Goal: Task Accomplishment & Management: Complete application form

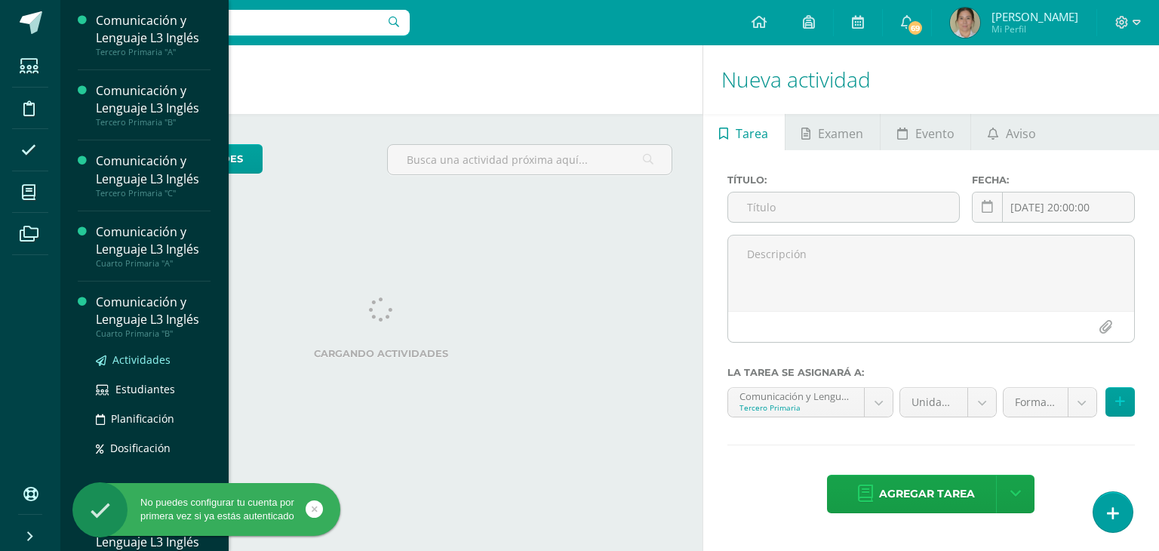
click at [128, 359] on span "Actividades" at bounding box center [141, 359] width 58 height 14
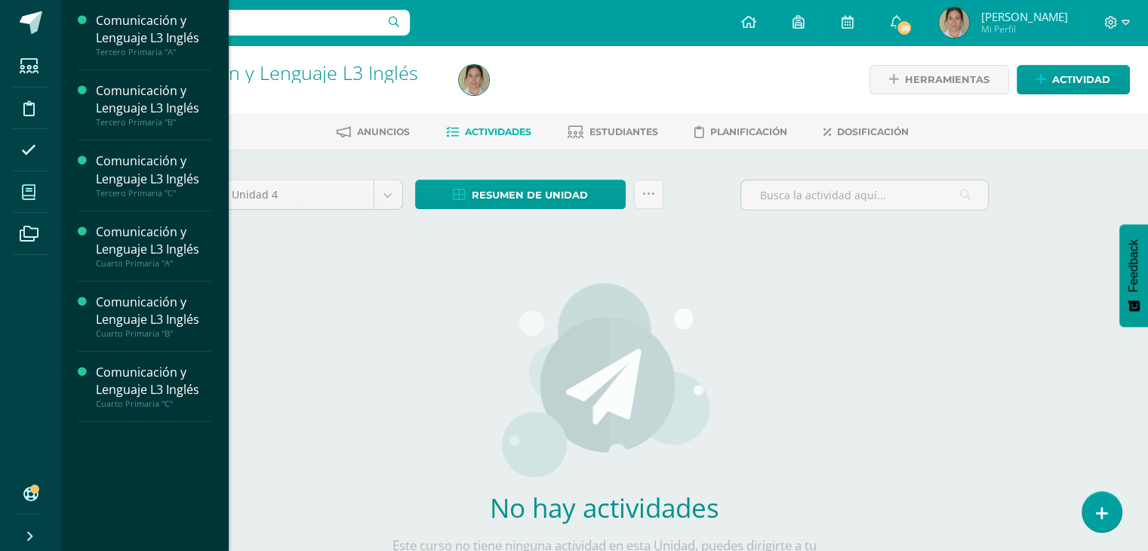
click at [27, 196] on icon at bounding box center [29, 192] width 14 height 15
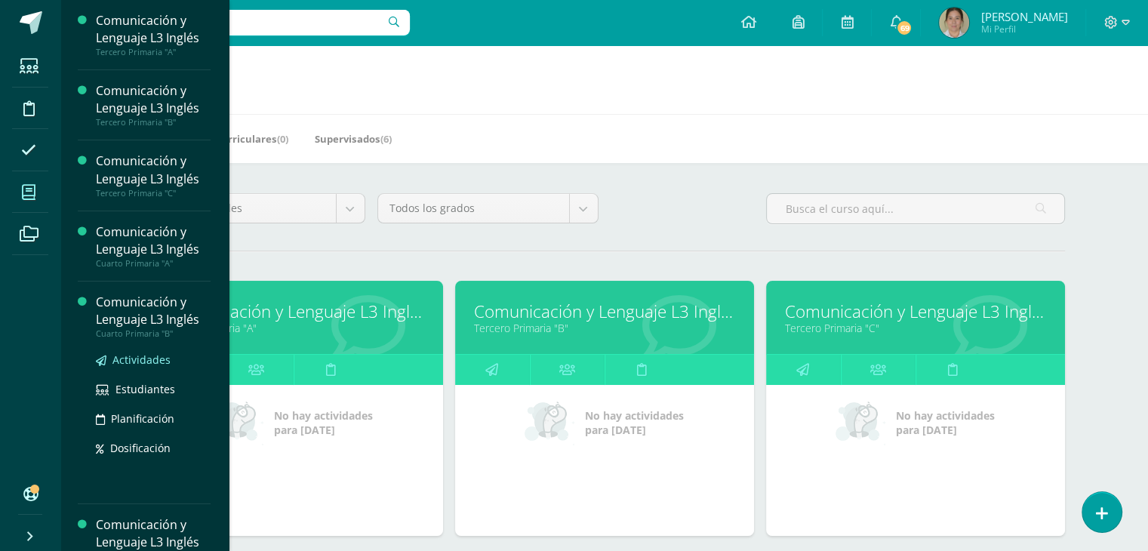
click at [130, 361] on span "Actividades" at bounding box center [141, 359] width 58 height 14
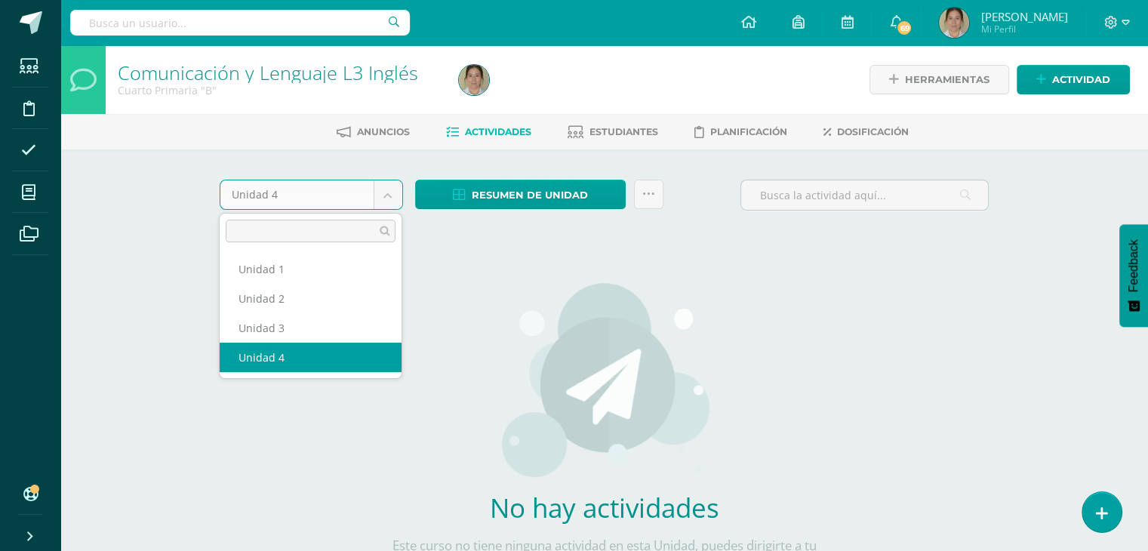
click at [386, 198] on body "Estudiantes Disciplina Asistencia Mis cursos Archivos Soporte Ayuda Reportar un…" at bounding box center [574, 324] width 1148 height 648
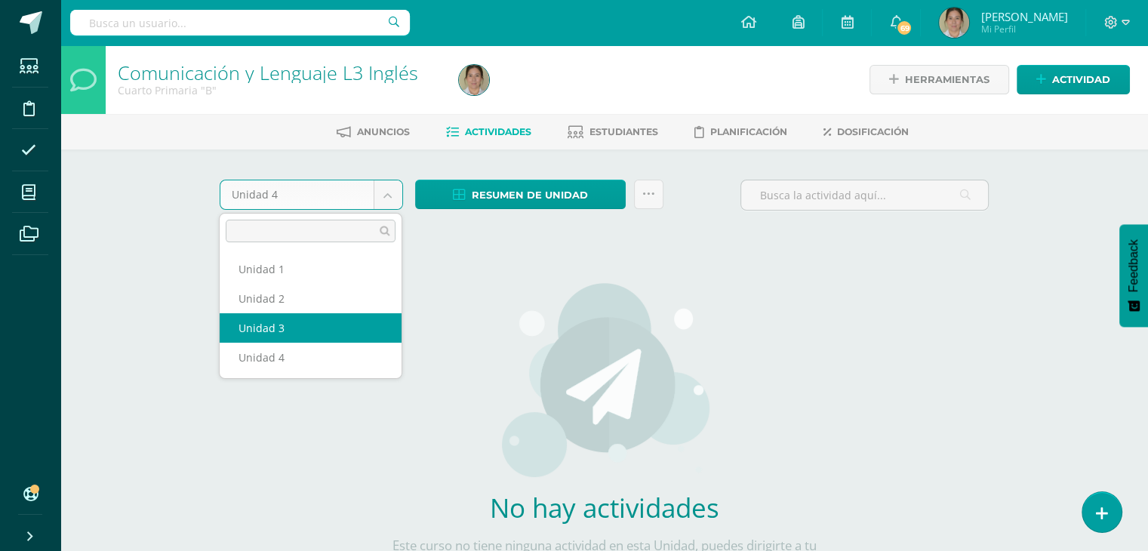
select select "Unidad 3"
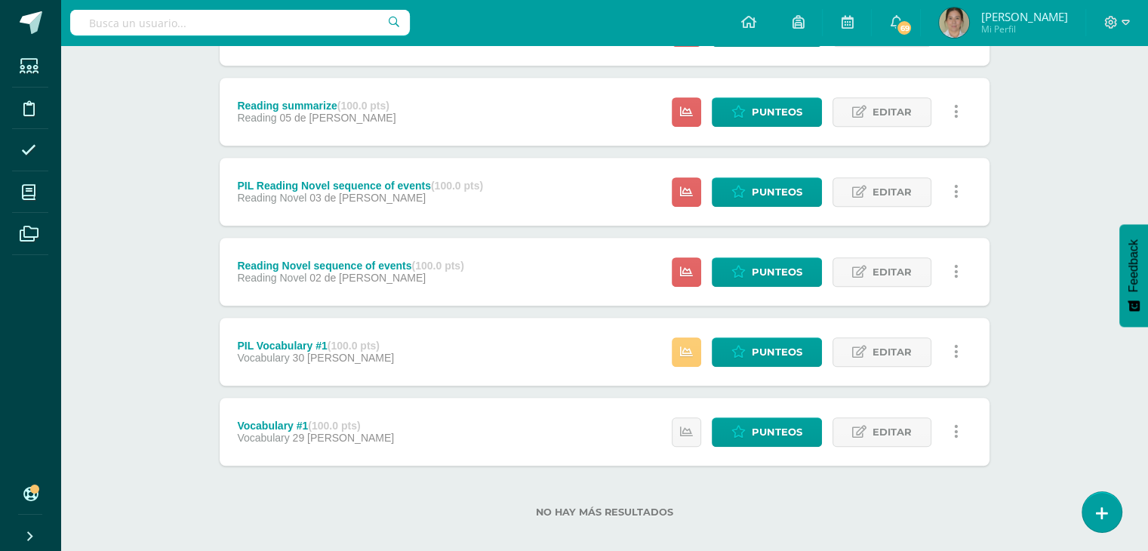
scroll to position [1074, 0]
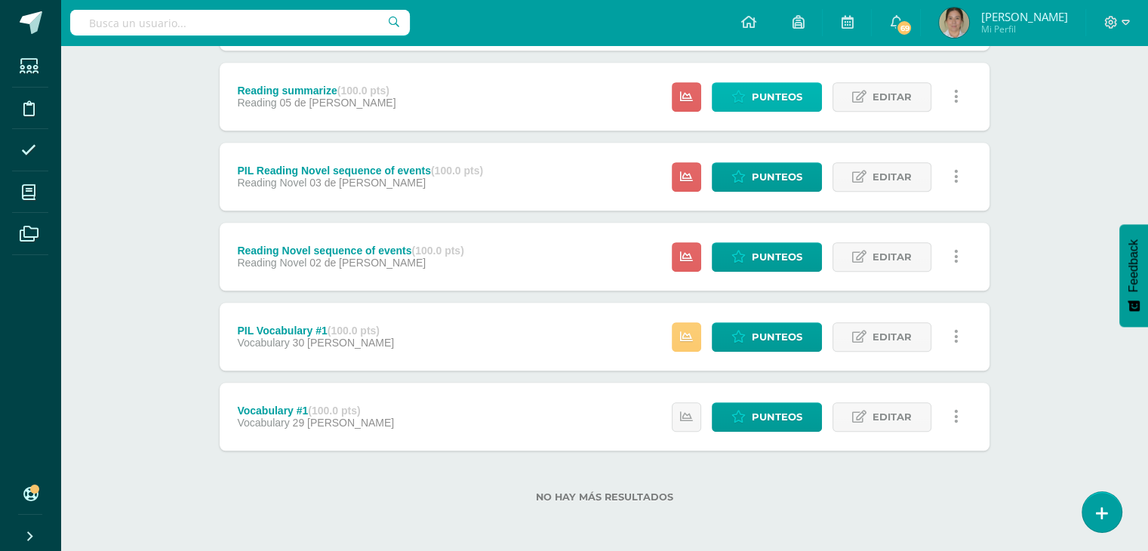
click at [739, 103] on link "Punteos" at bounding box center [767, 96] width 110 height 29
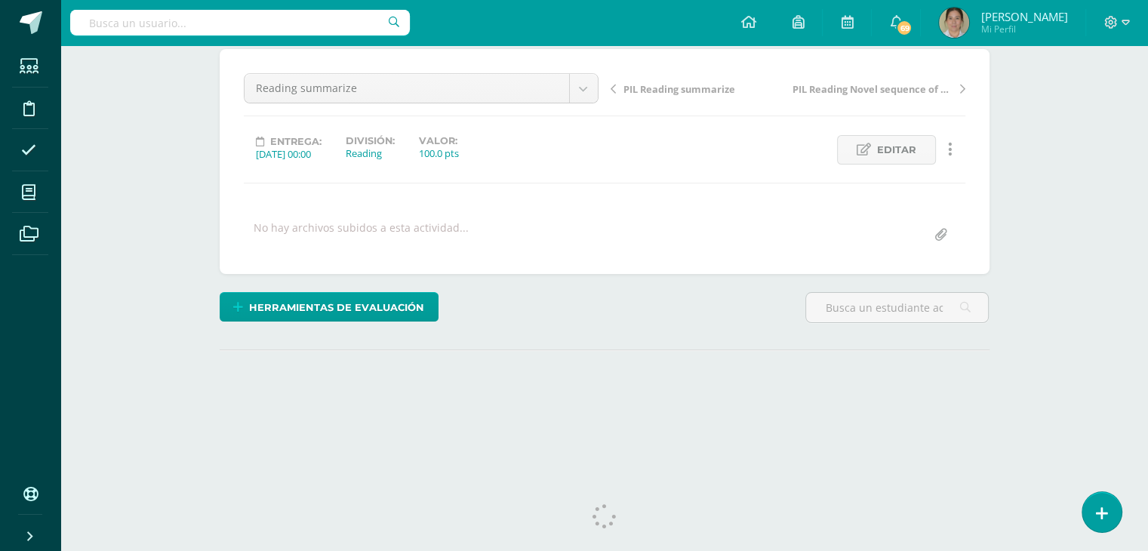
scroll to position [151, 0]
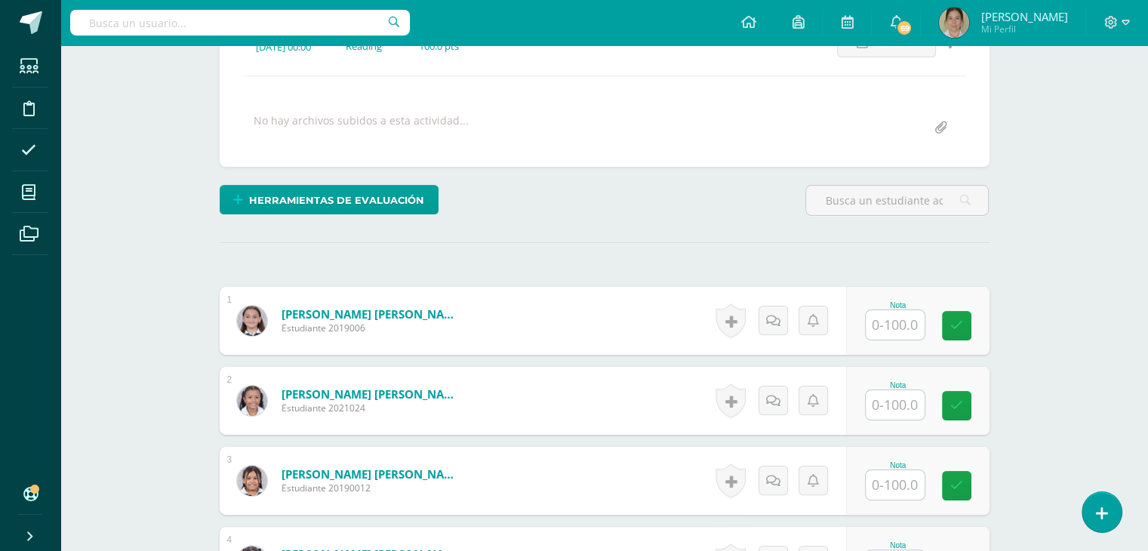
drag, startPoint x: 1153, startPoint y: 175, endPoint x: 1141, endPoint y: 331, distance: 156.7
click at [1141, 331] on html "Estudiantes Disciplina Asistencia Mis cursos Archivos Soporte Ayuda Reportar un…" at bounding box center [574, 502] width 1148 height 1480
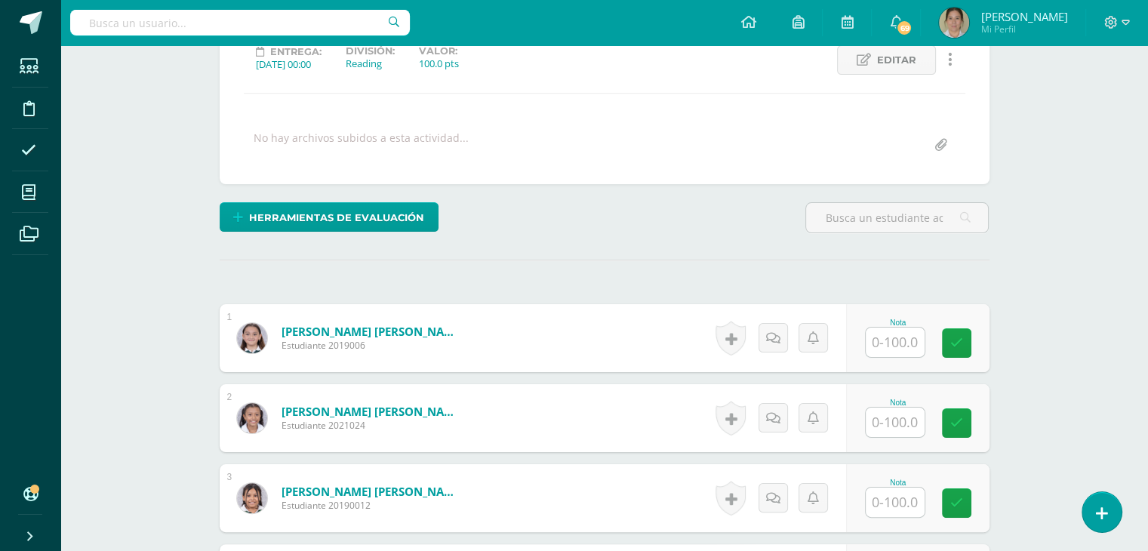
scroll to position [221, 0]
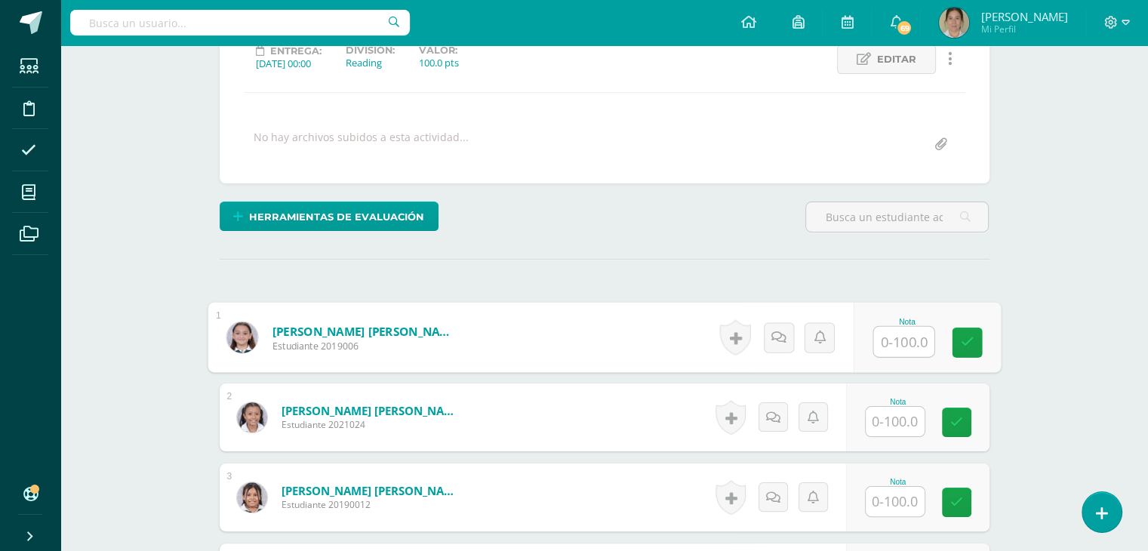
click at [881, 349] on input "text" at bounding box center [903, 342] width 60 height 30
type input "78"
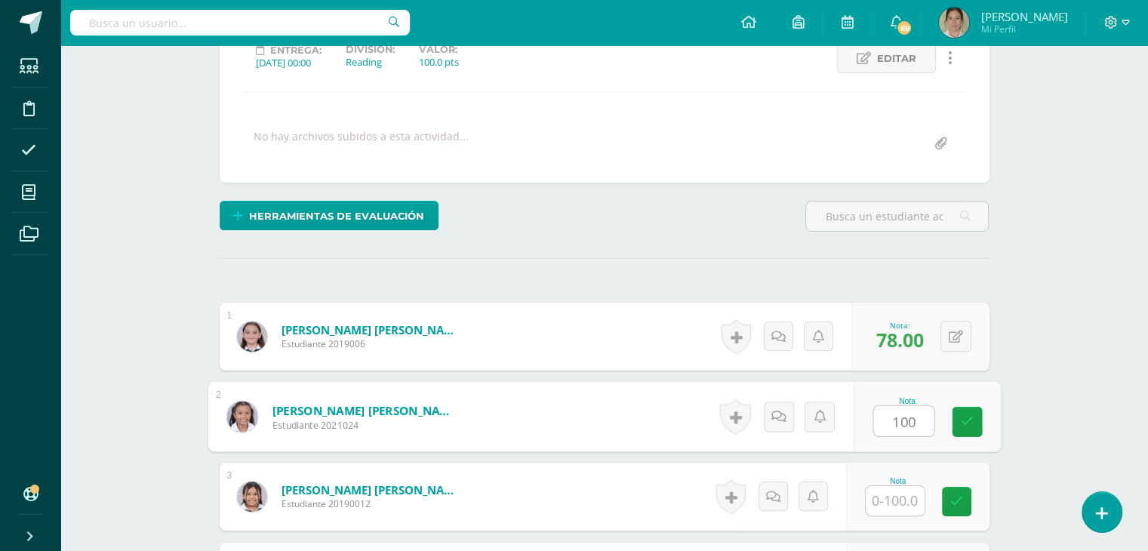
type input "100"
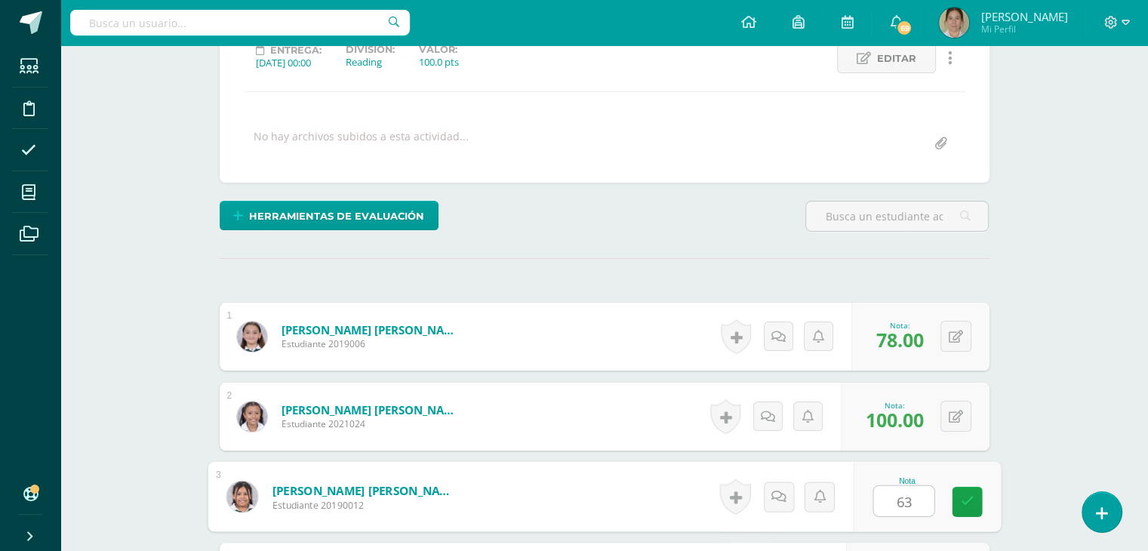
type input "63"
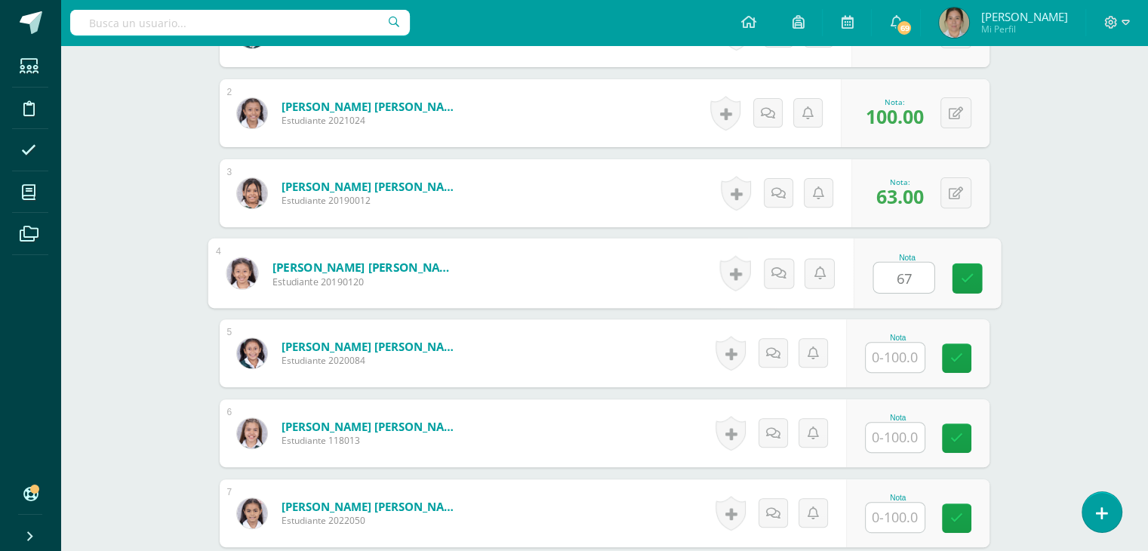
type input "67"
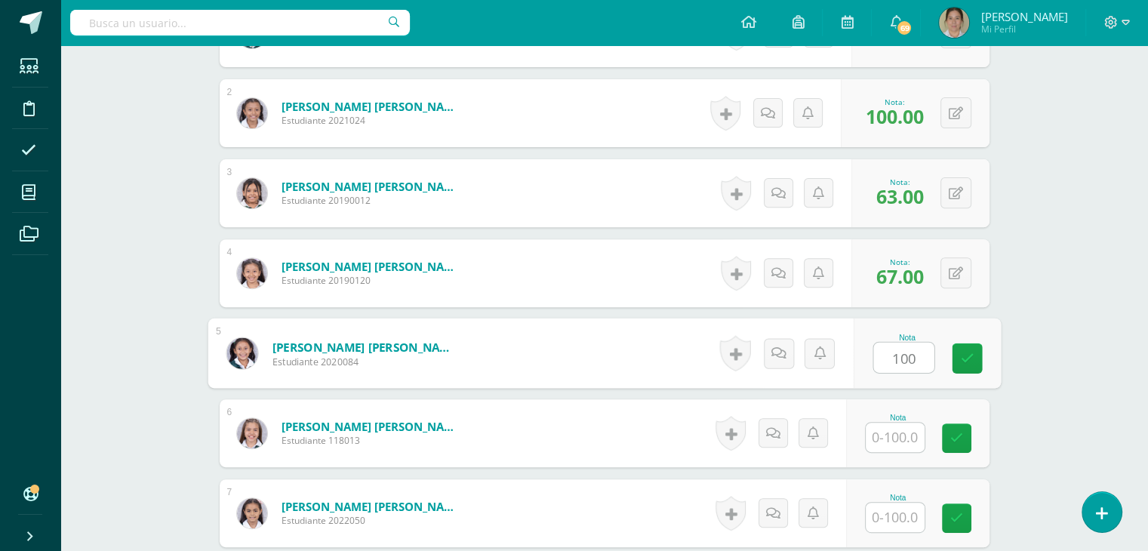
type input "100"
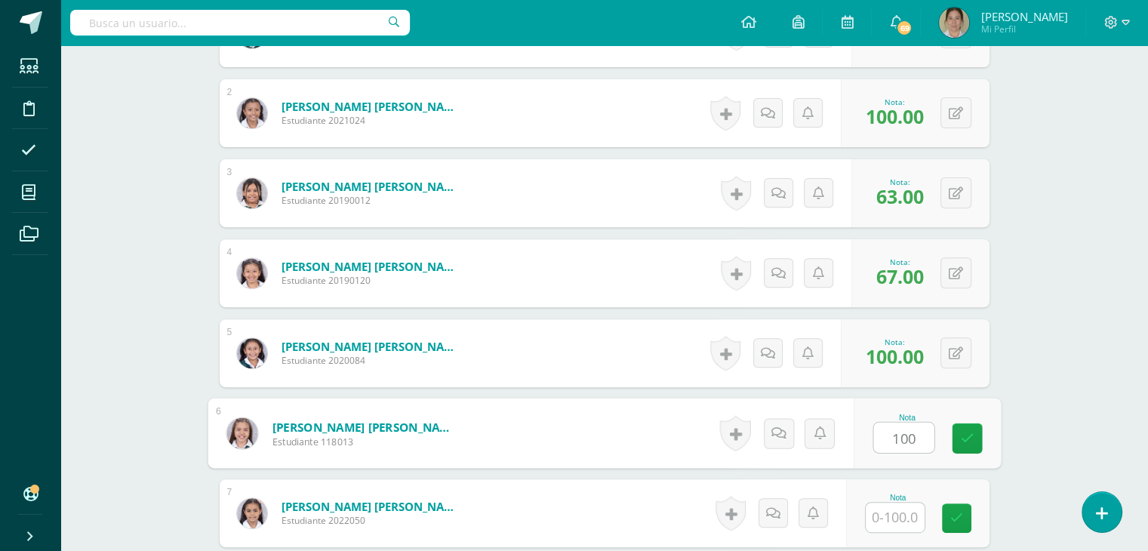
type input "100"
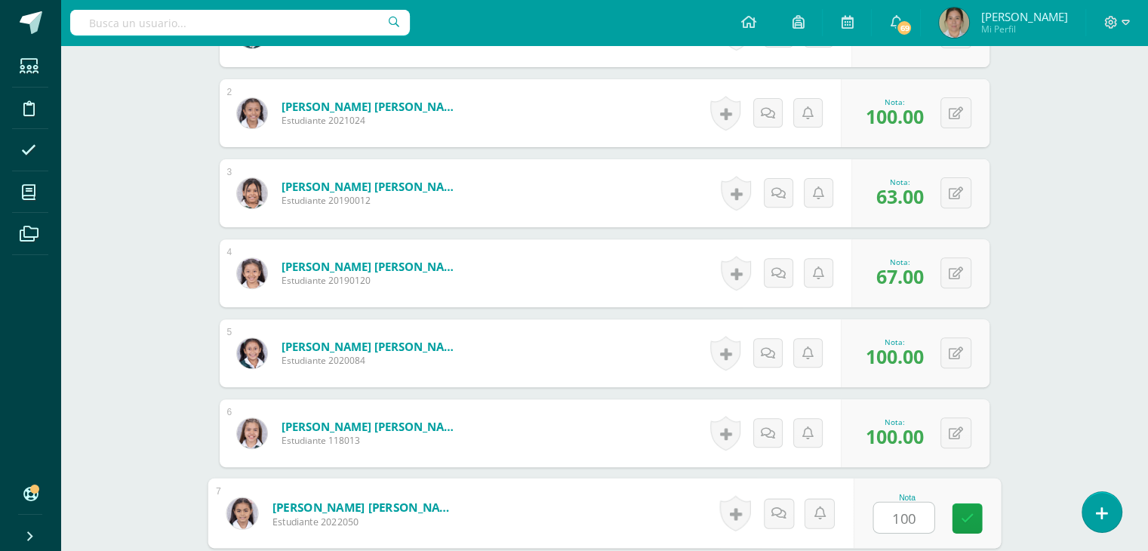
type input "100"
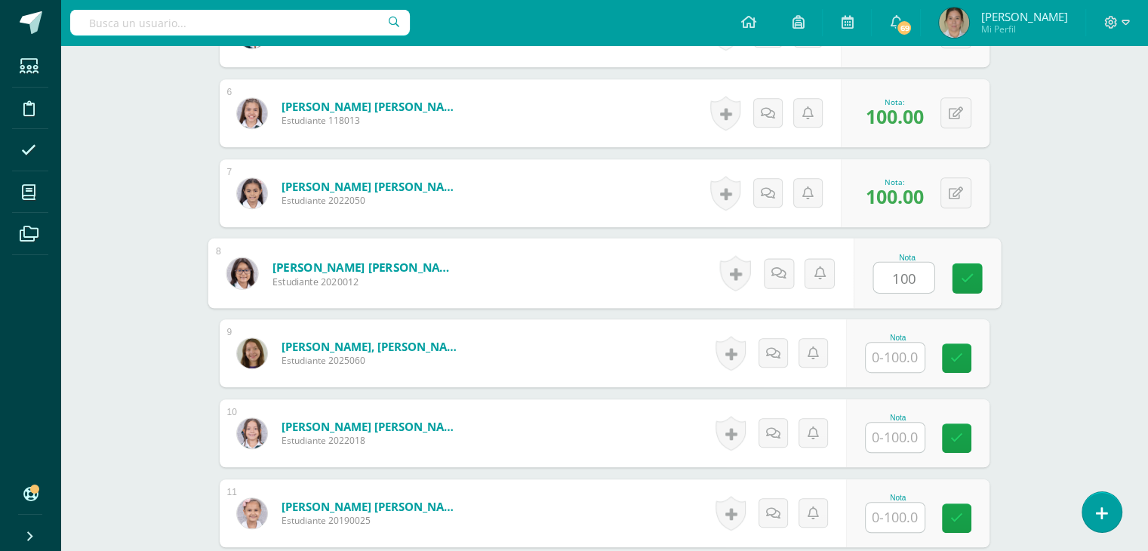
type input "100"
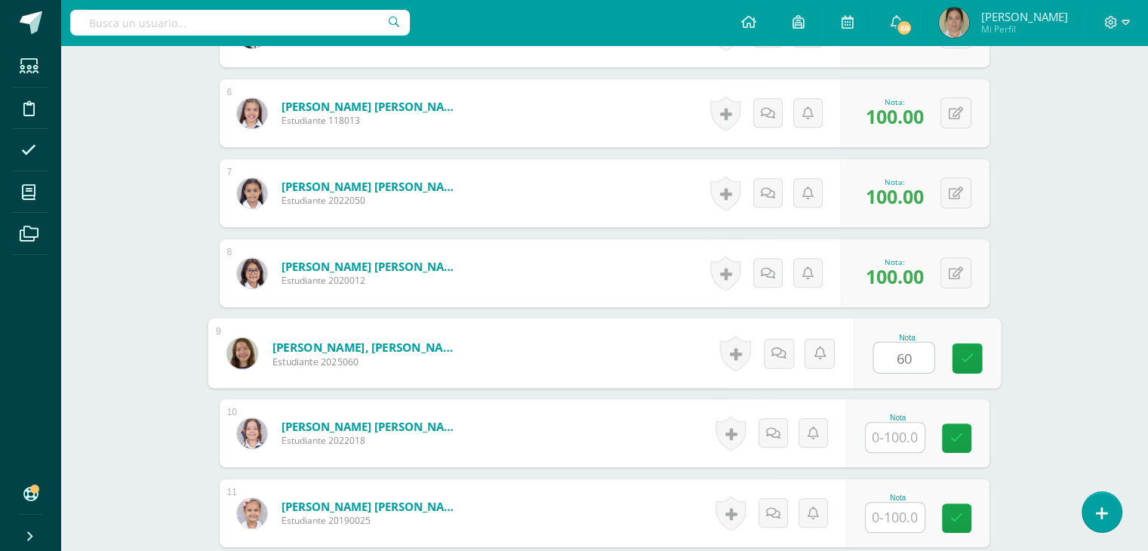
type input "60"
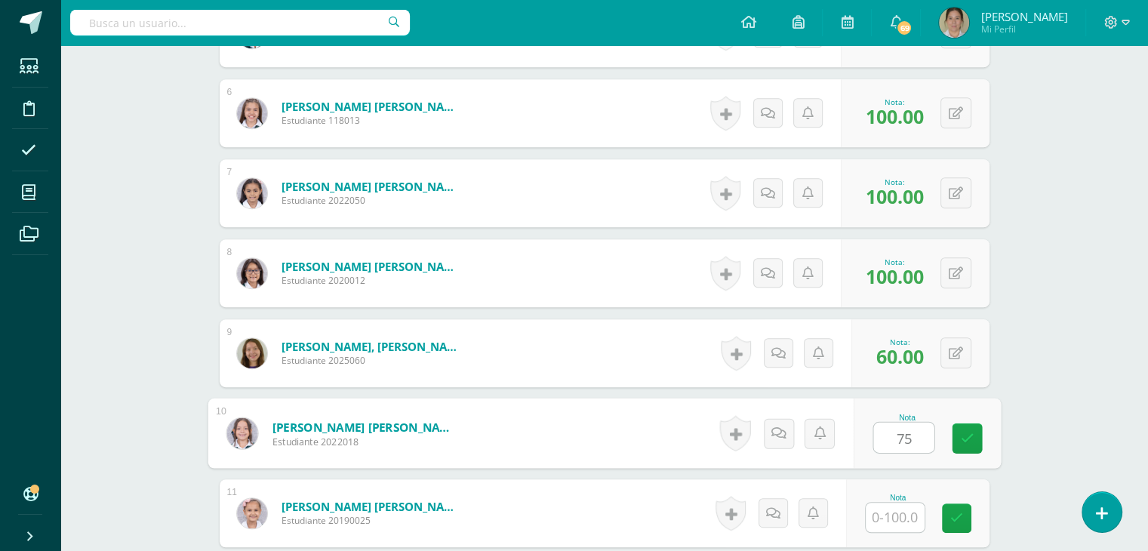
type input "75"
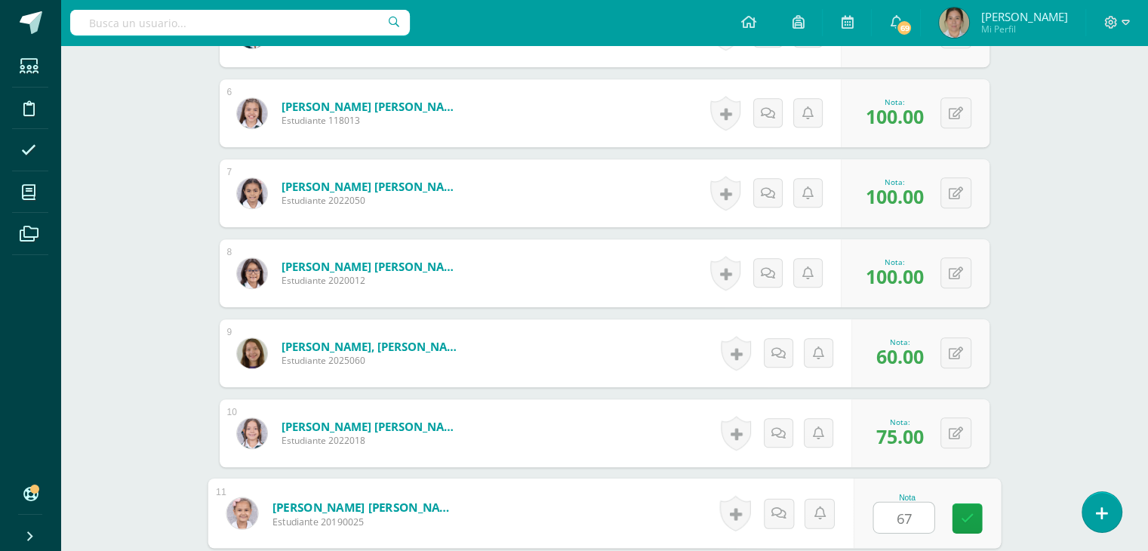
type input "67"
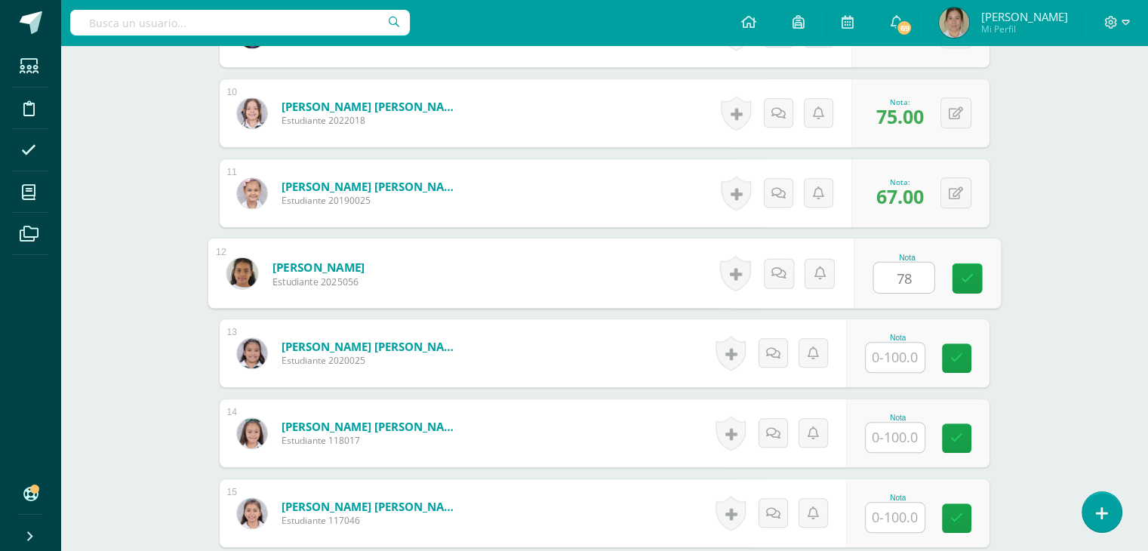
type input "78"
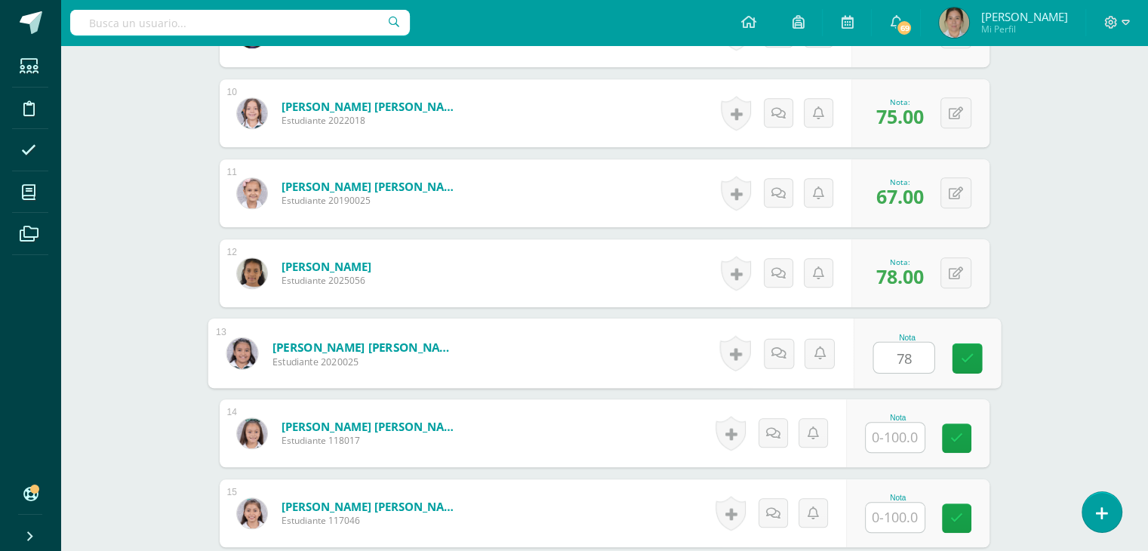
type input "78"
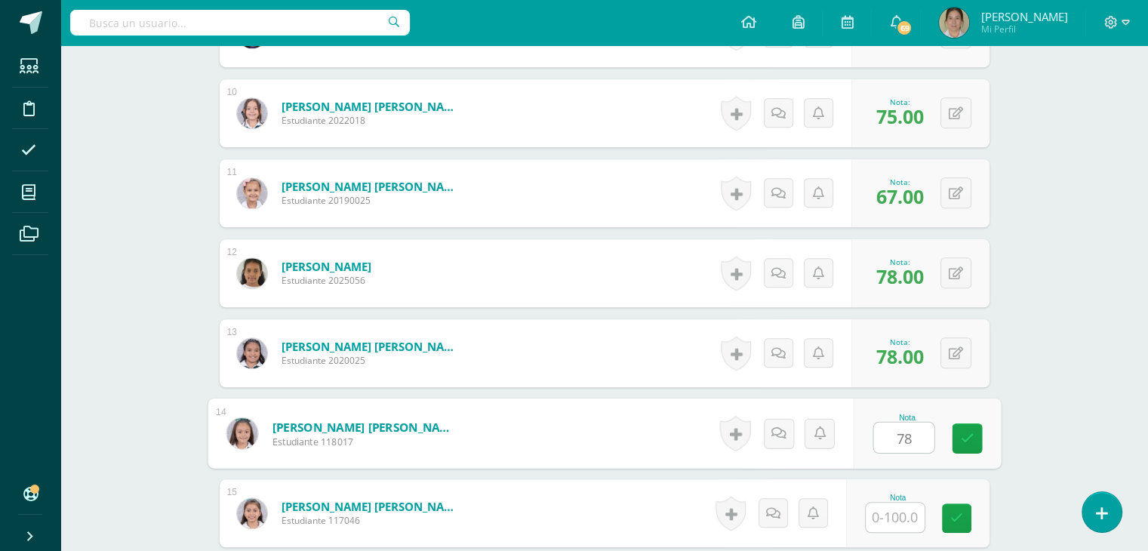
type input "78"
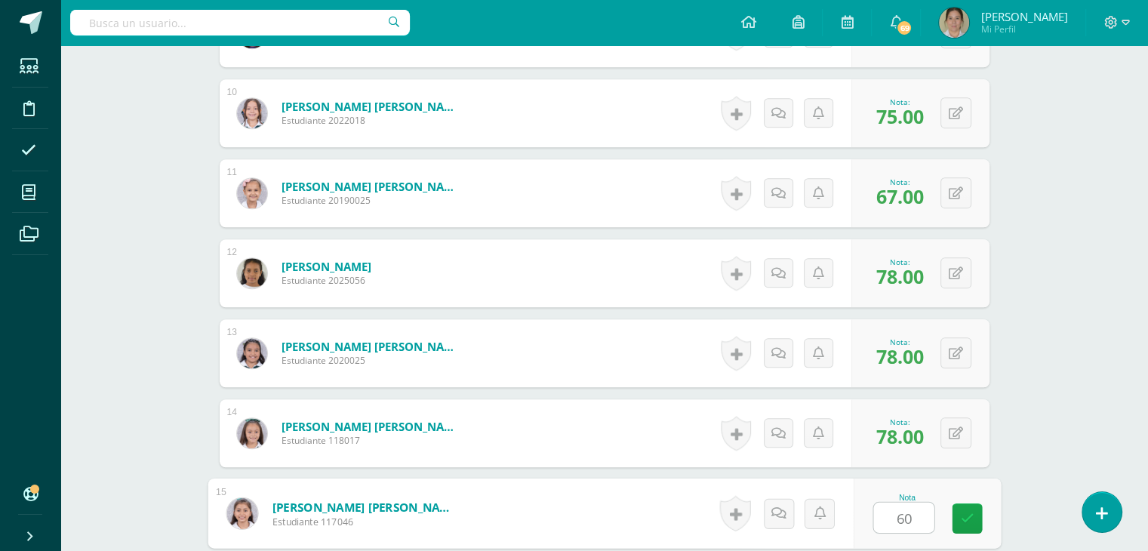
type input "60"
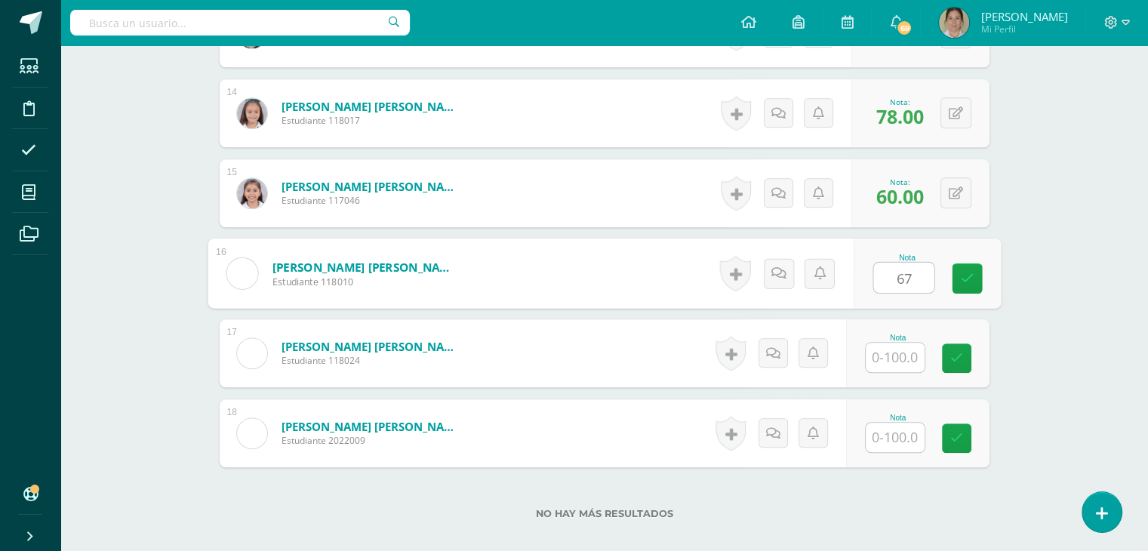
type input "67"
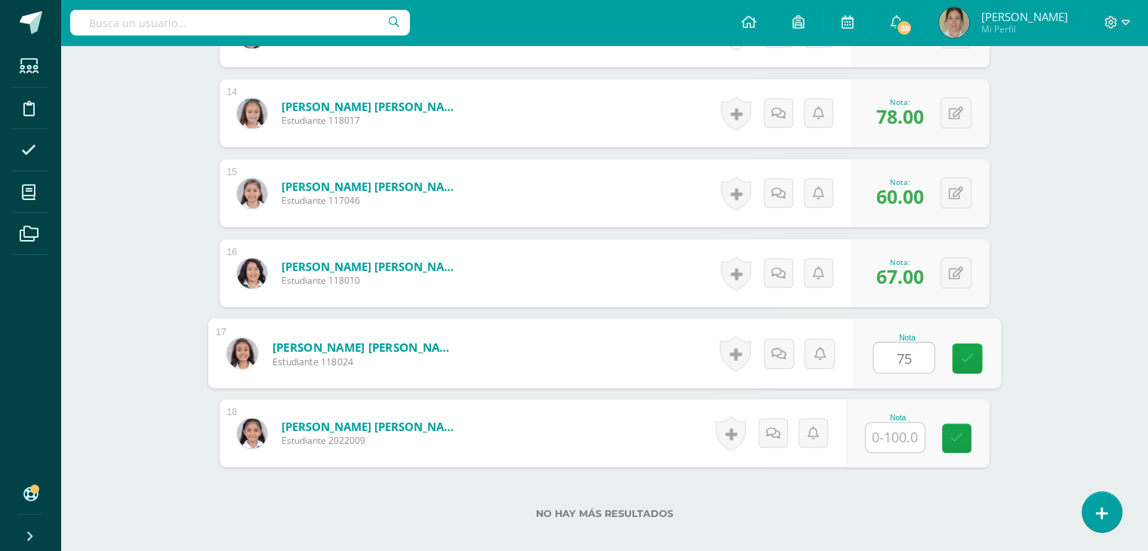
type input "75"
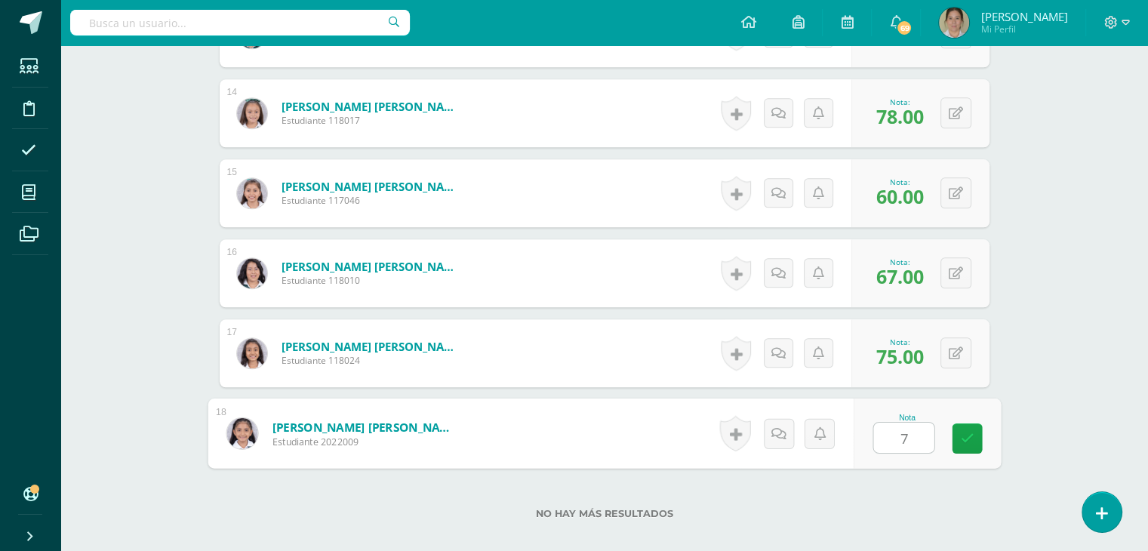
type input "75"
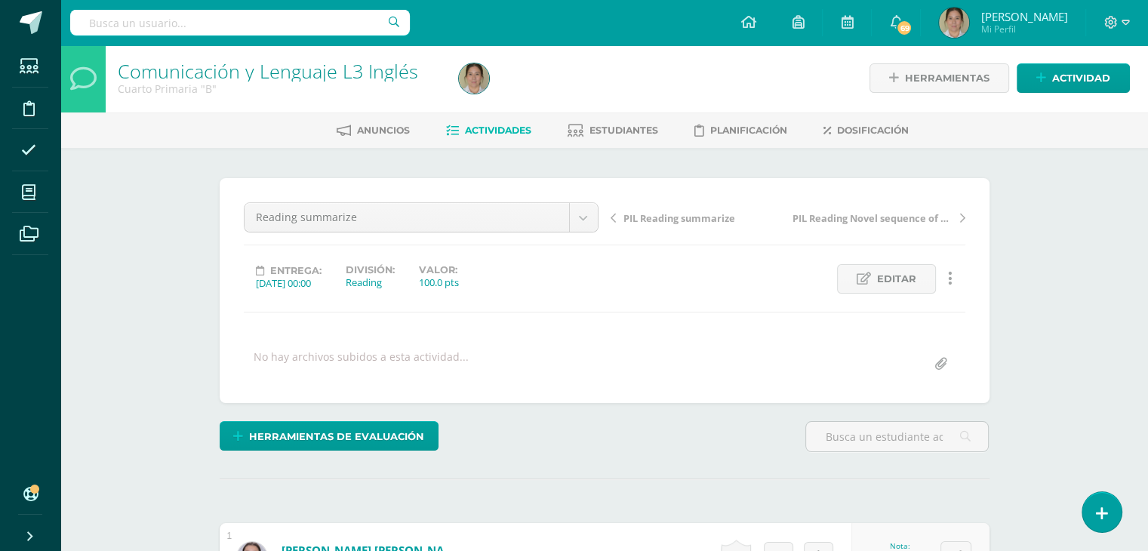
scroll to position [0, 0]
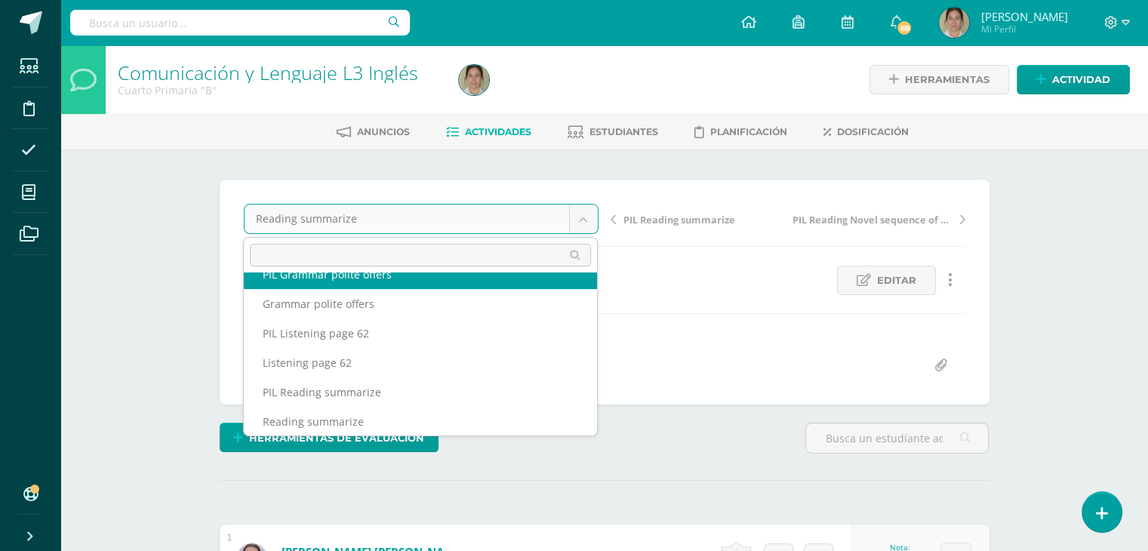
scroll to position [153, 0]
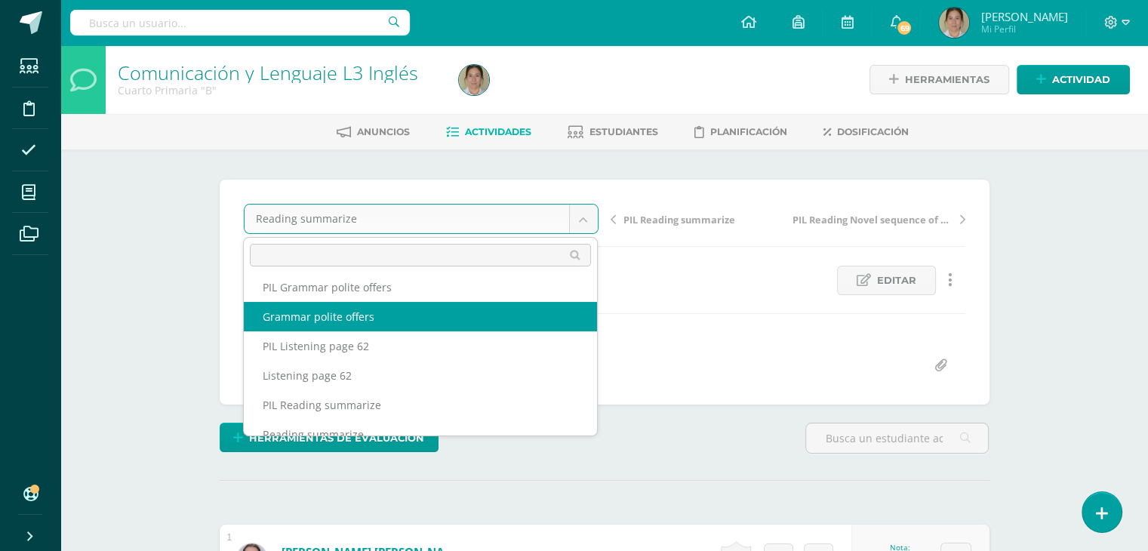
select select "/dashboard/teacher/grade-activity/257574/"
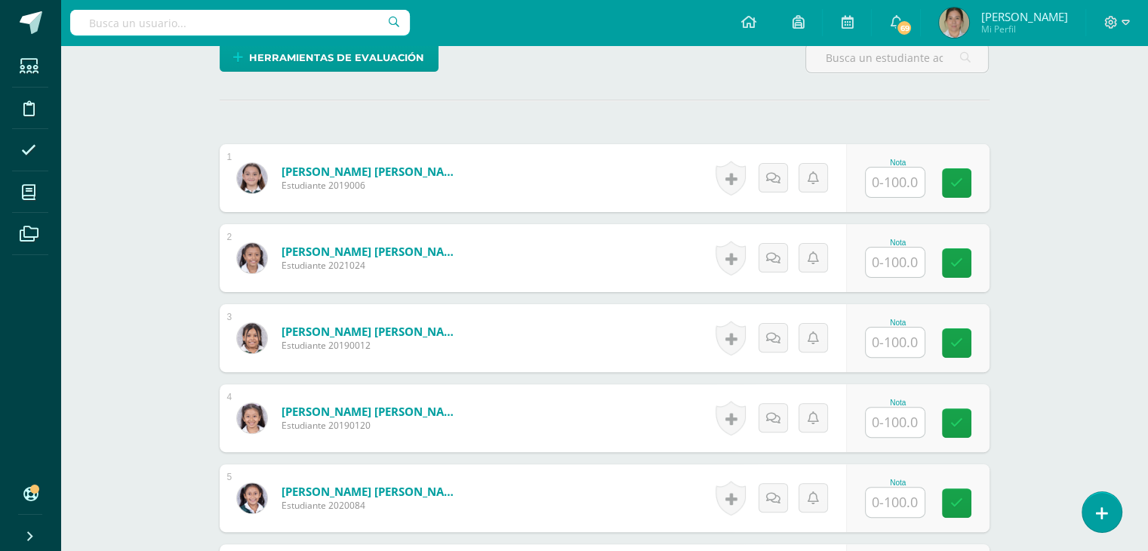
scroll to position [386, 0]
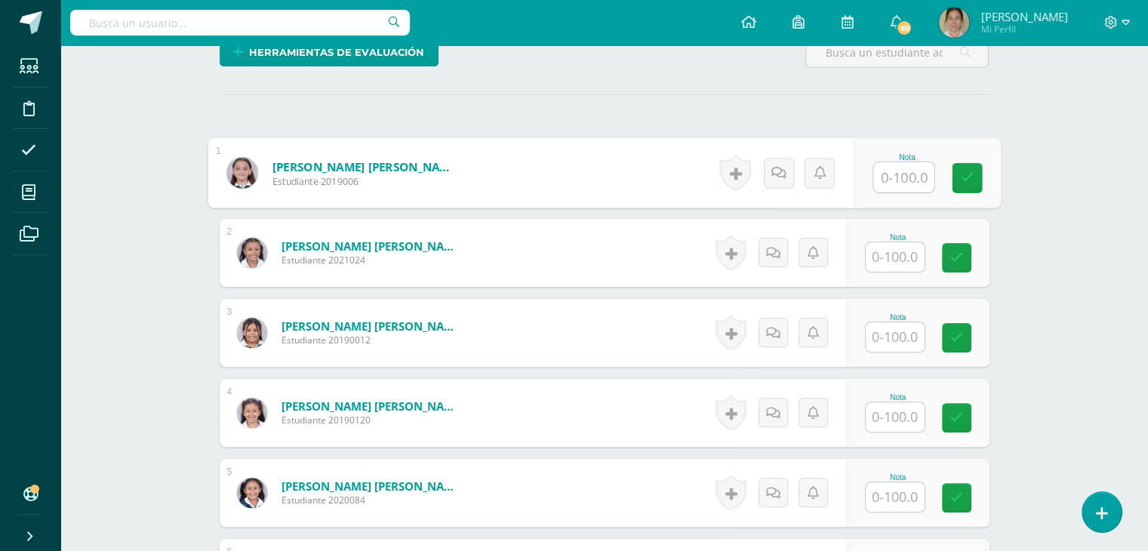
click at [884, 178] on input "text" at bounding box center [903, 177] width 60 height 30
type input "100"
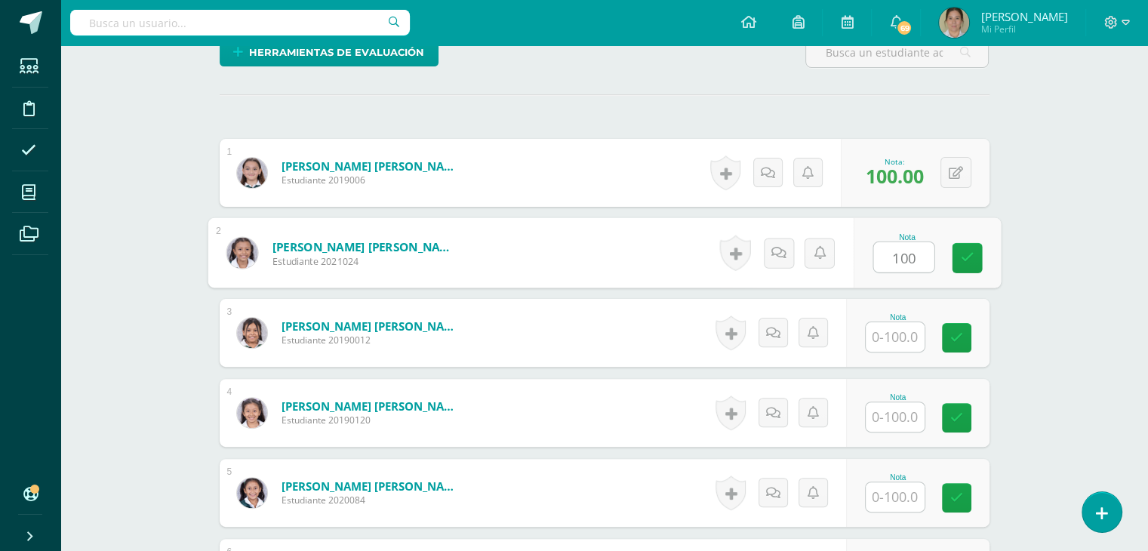
type input "100"
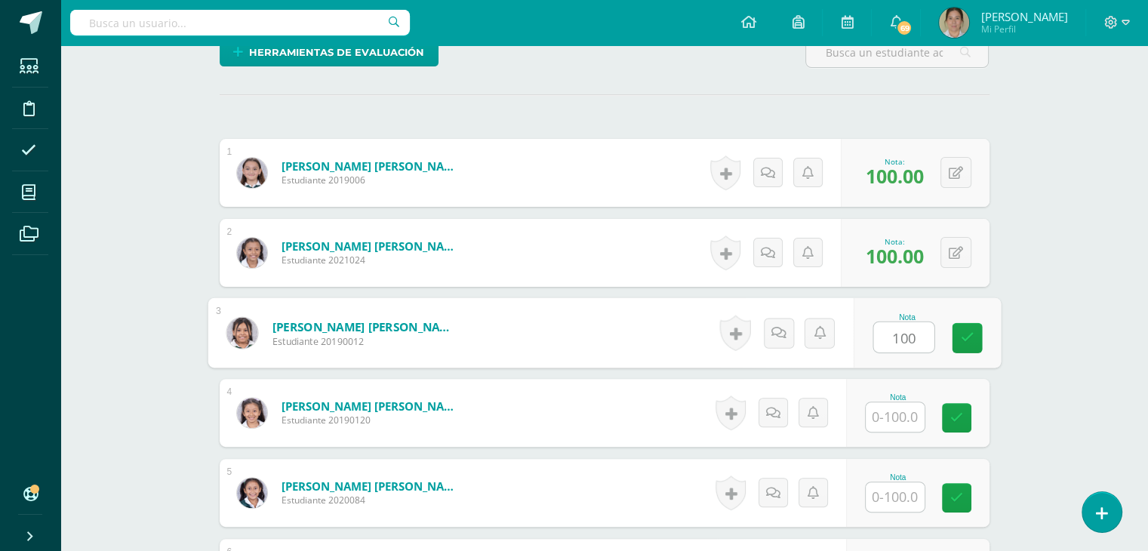
type input "100"
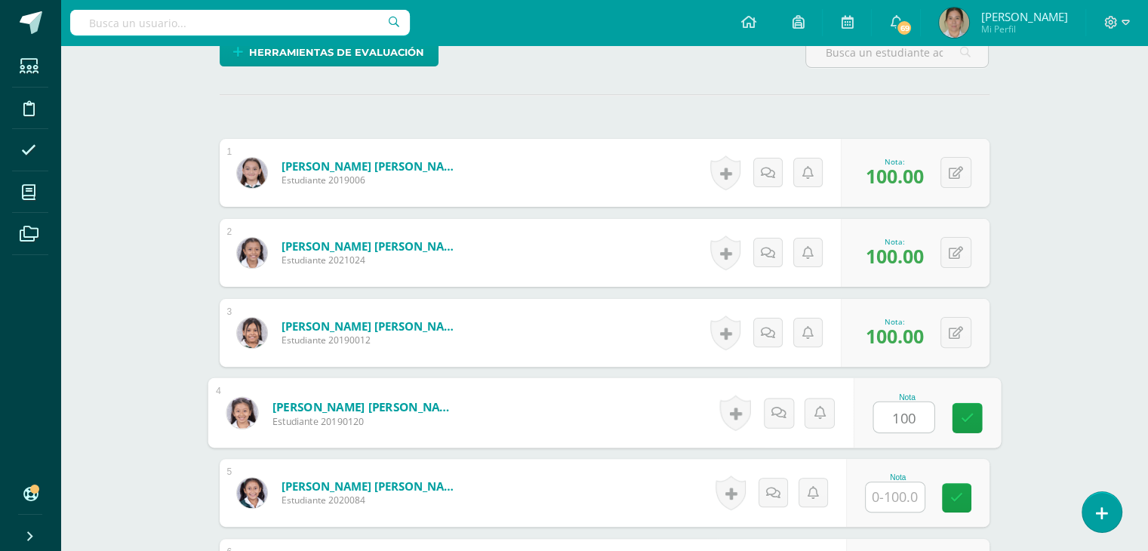
type input "100"
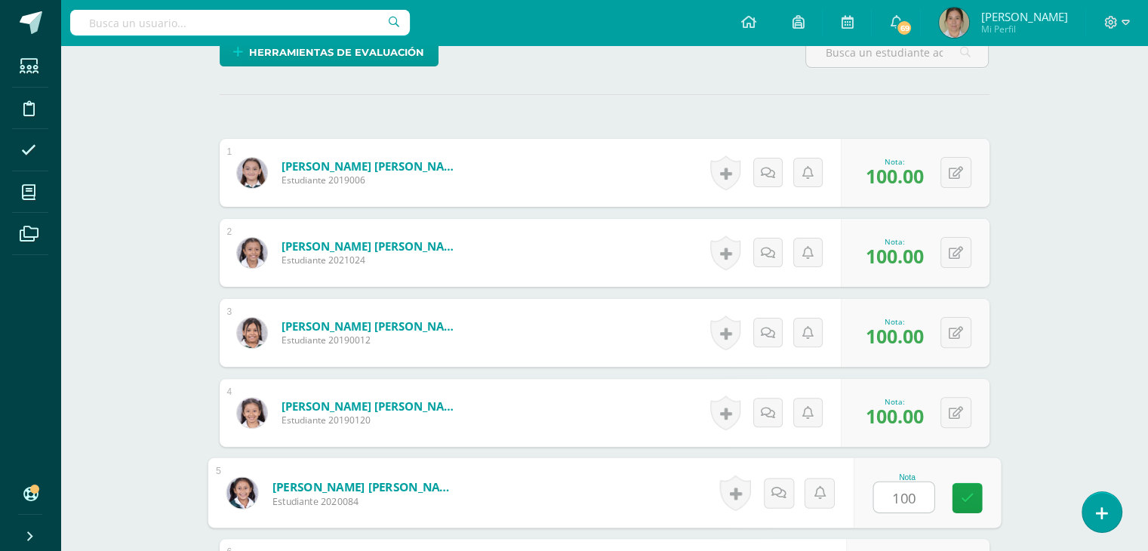
type input "100"
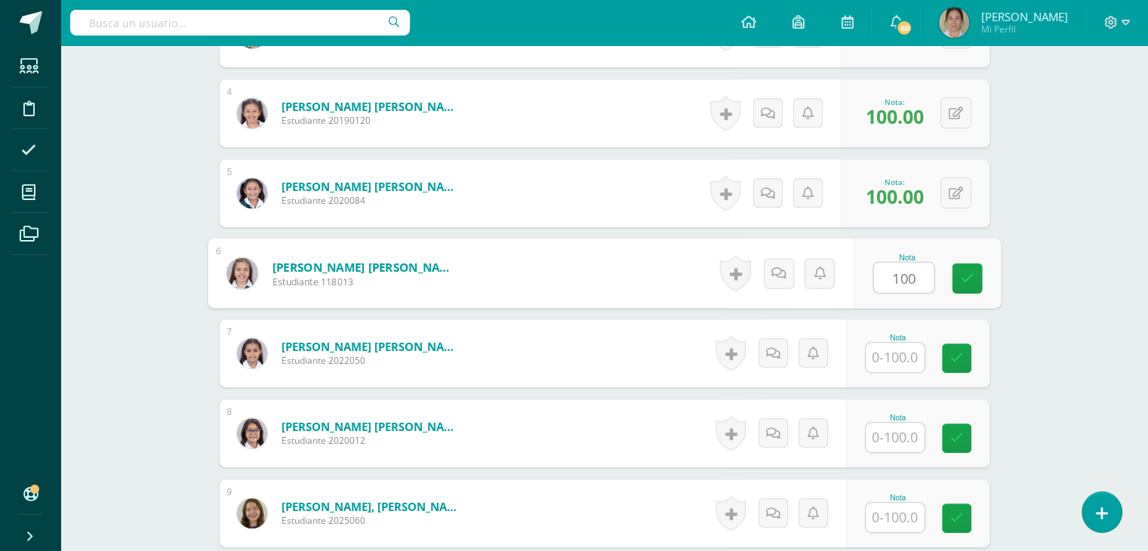
type input "100"
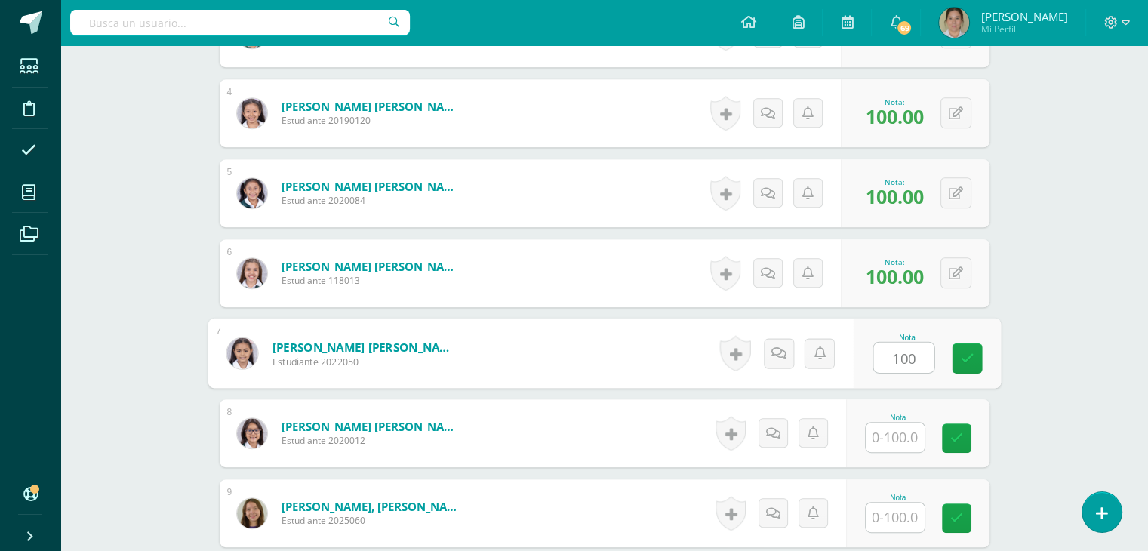
type input "100"
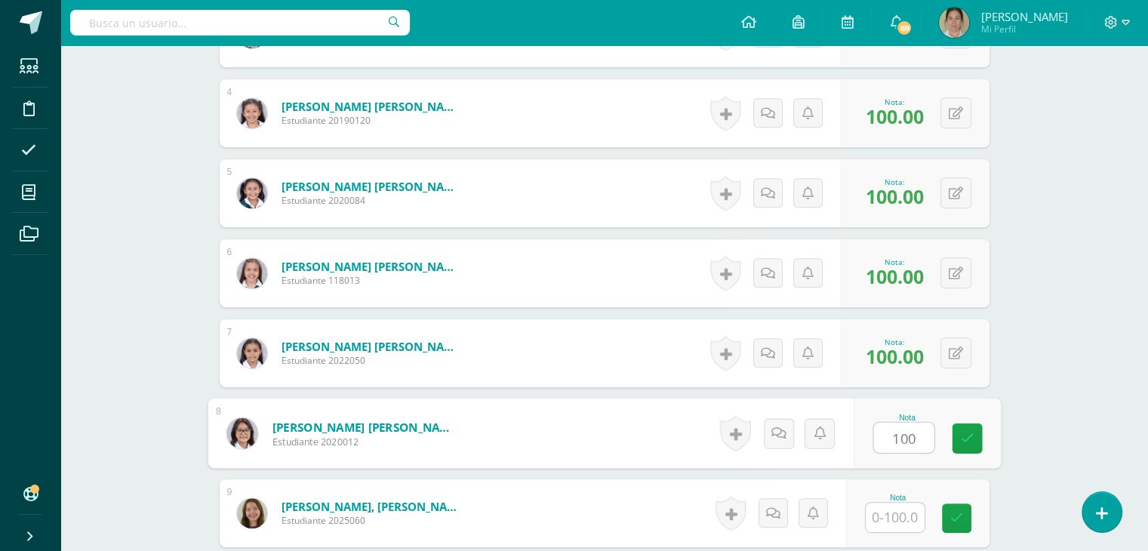
type input "100"
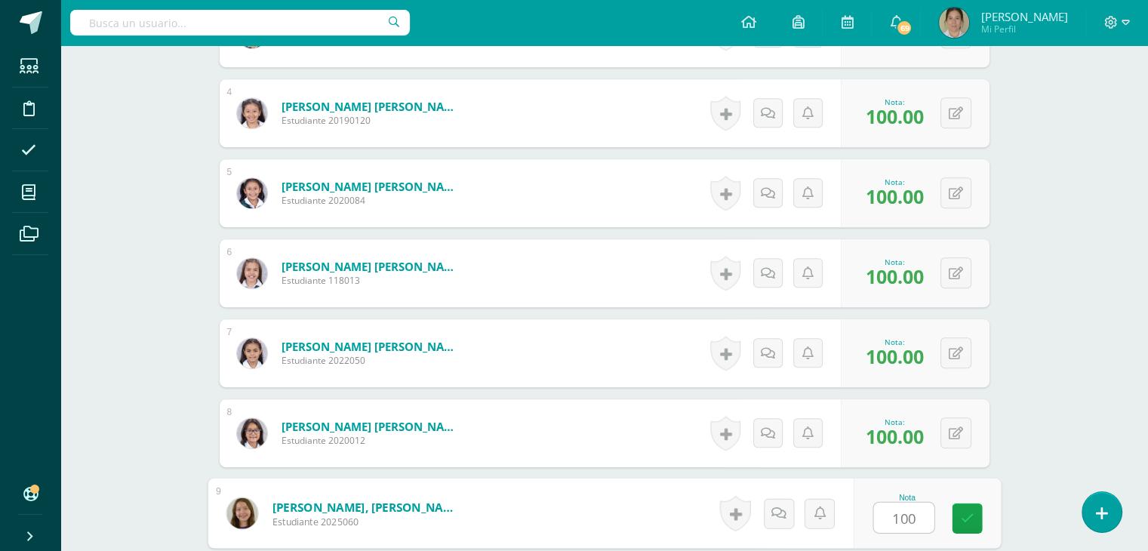
type input "100"
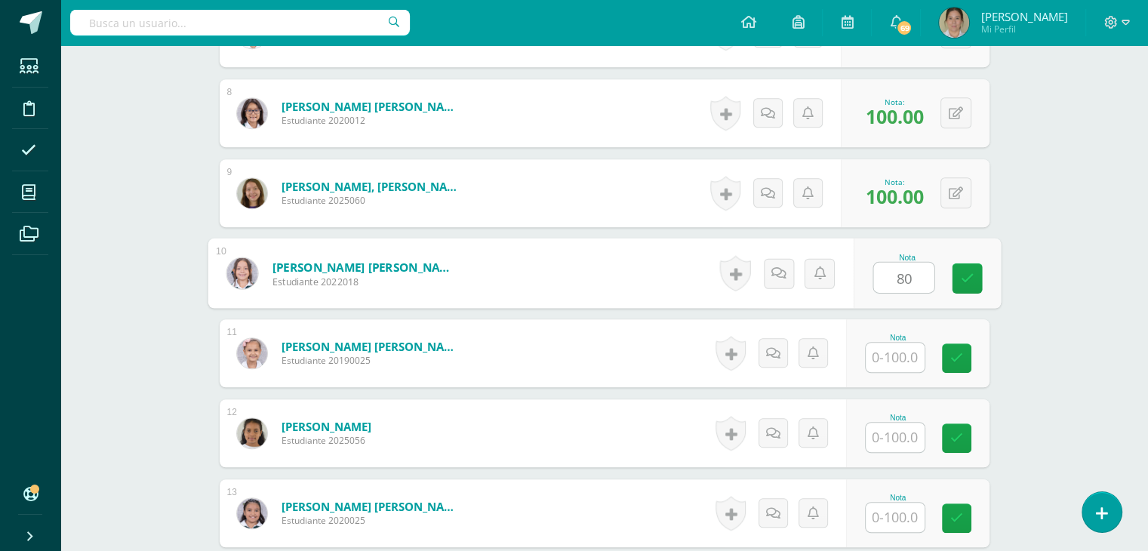
type input "80"
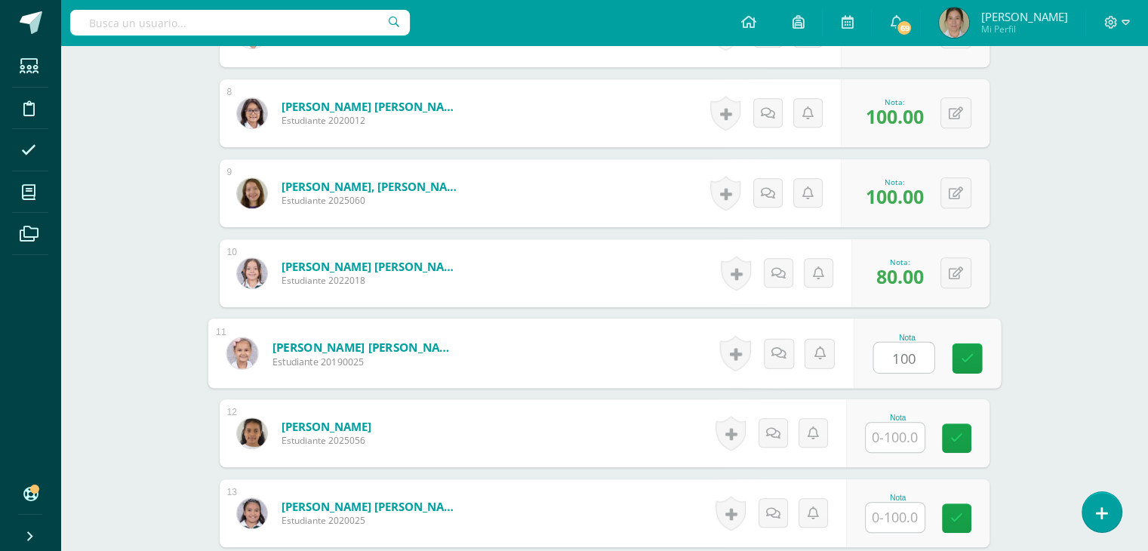
type input "100"
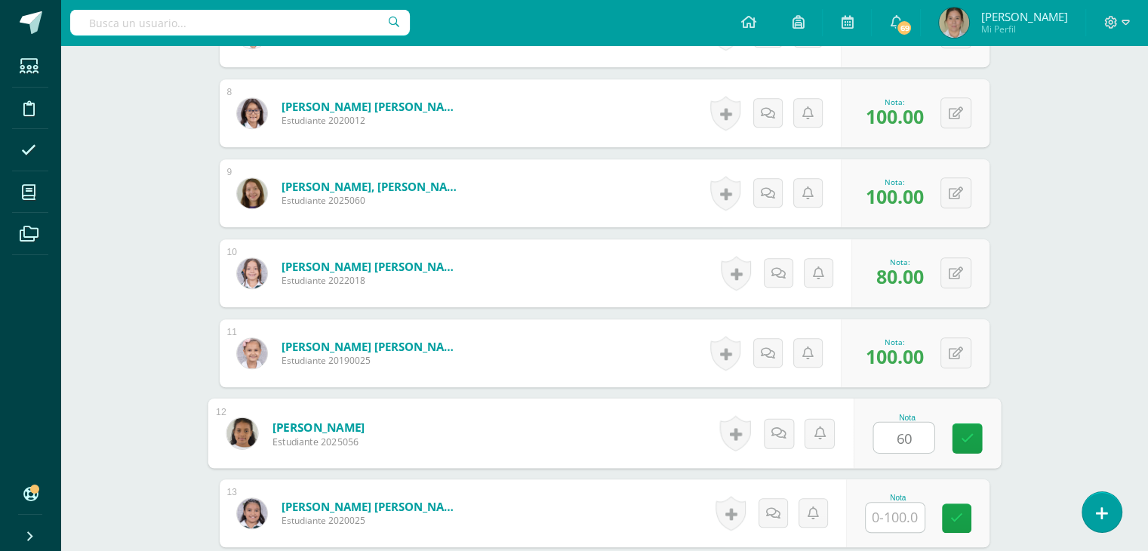
type input "60"
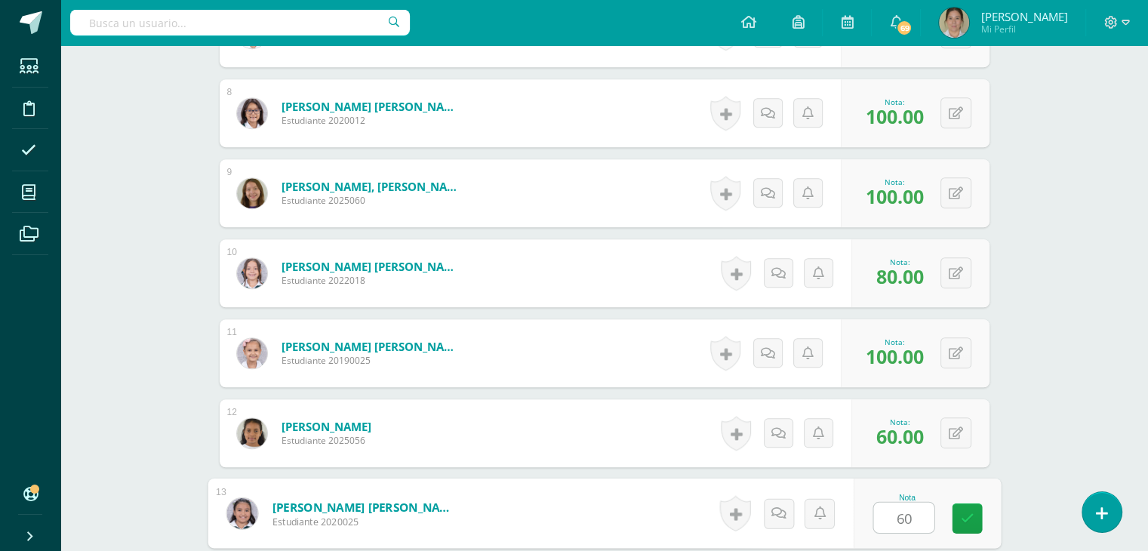
type input "60"
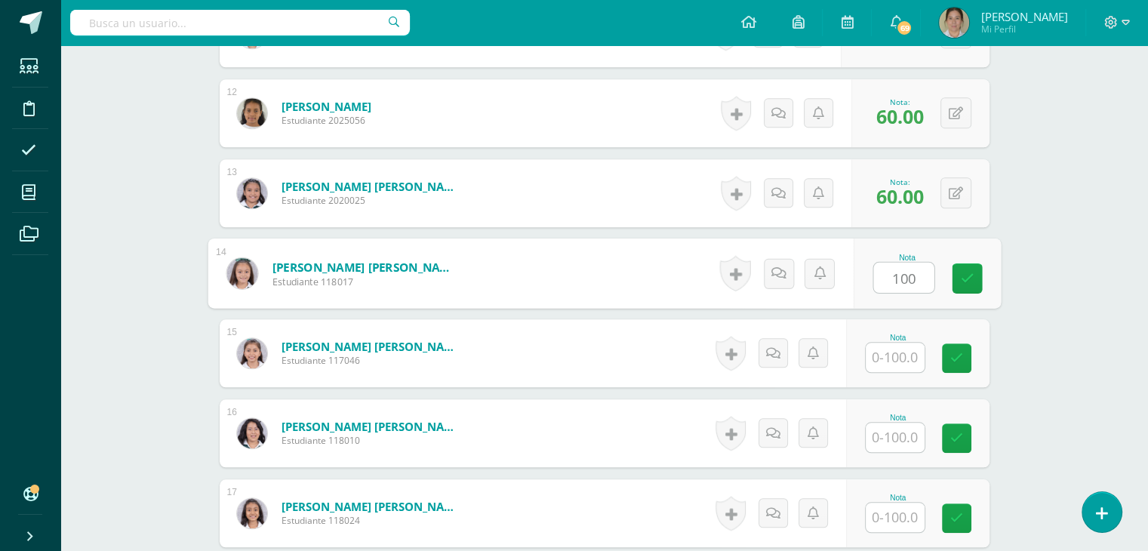
type input "100"
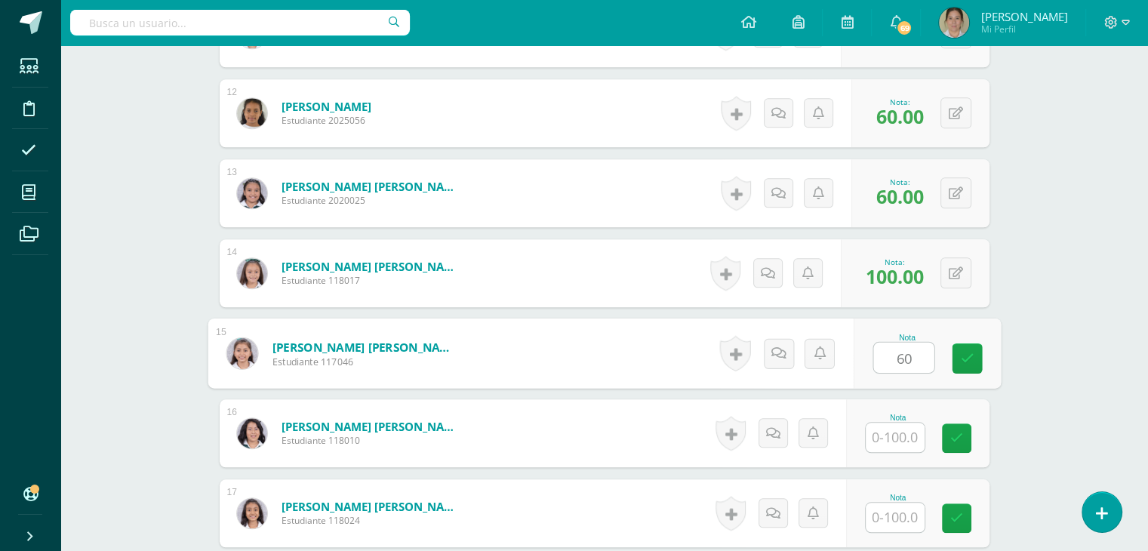
type input "60"
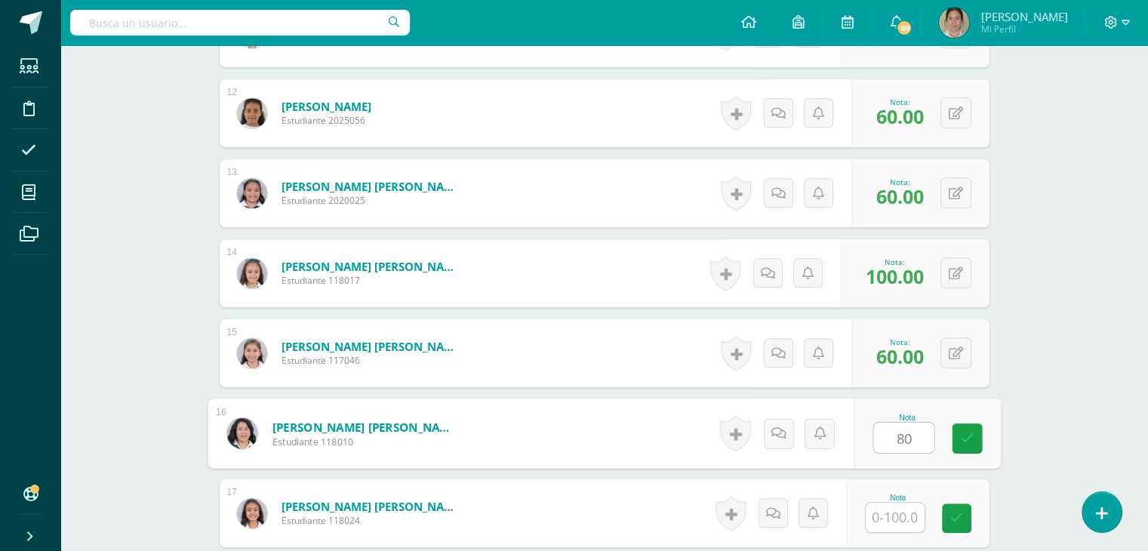
type input "80"
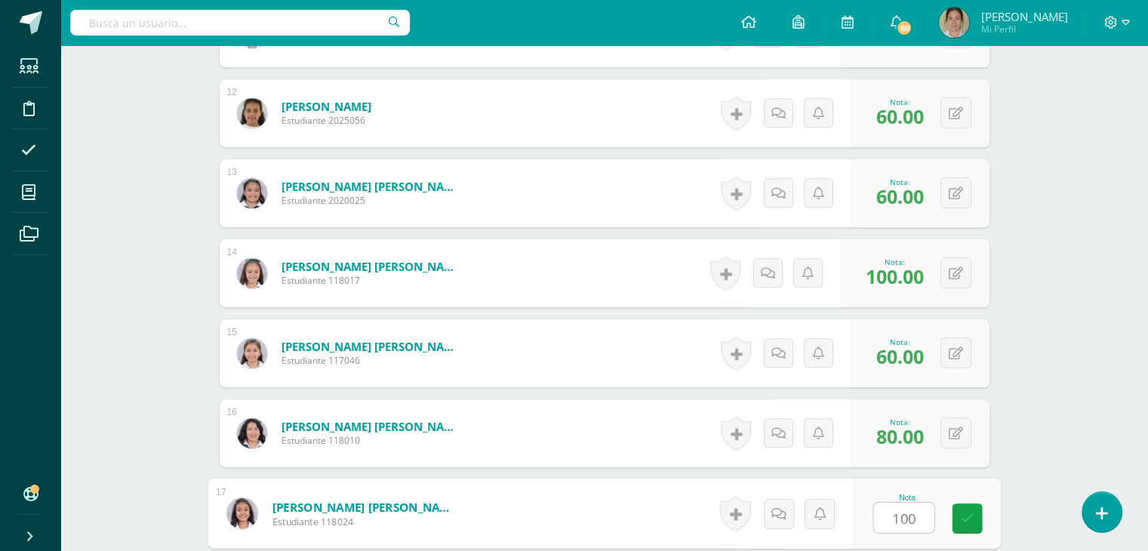
type input "100"
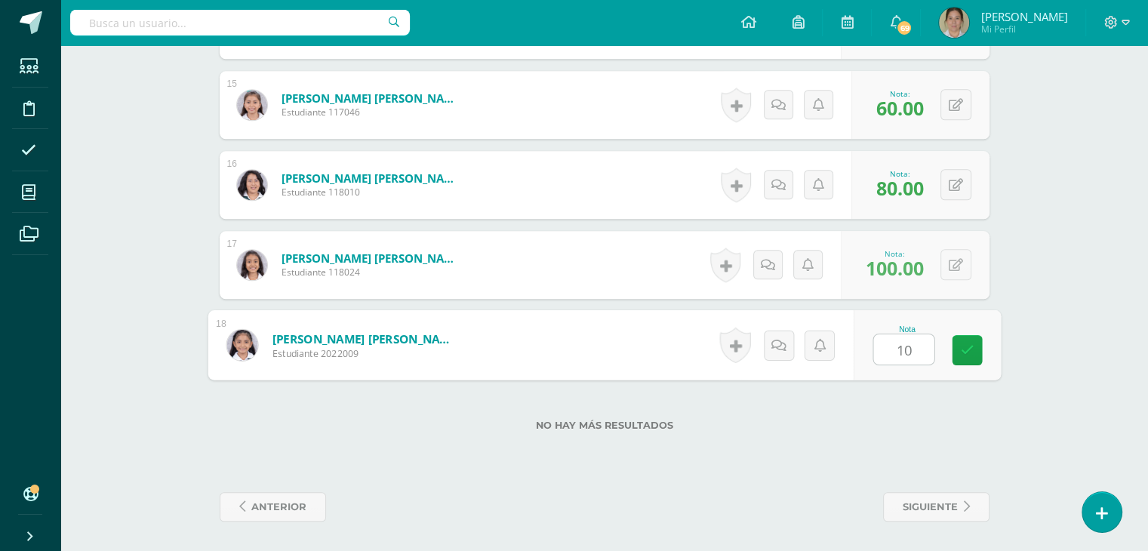
type input "100"
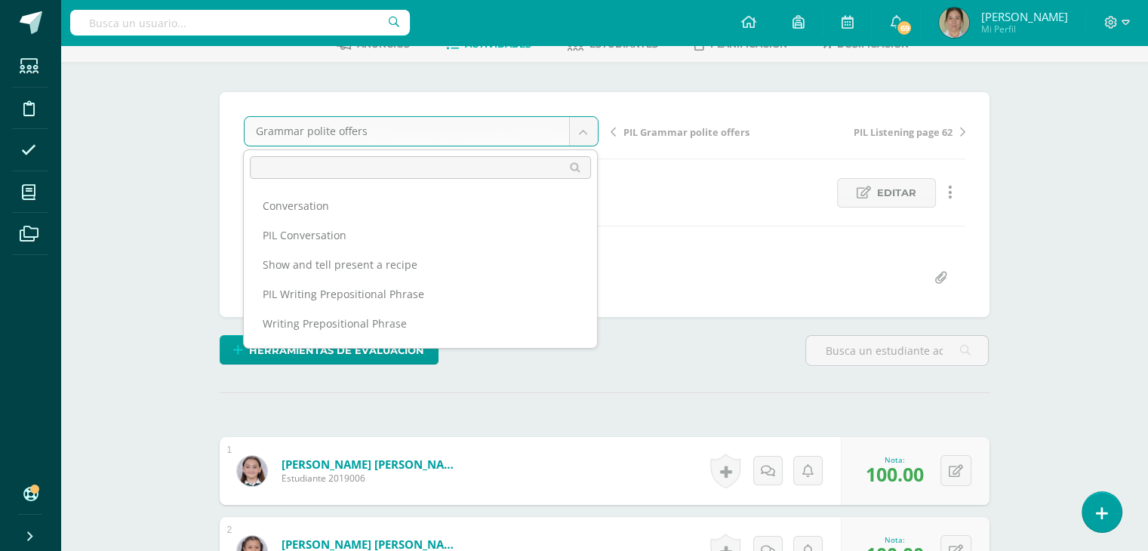
scroll to position [48, 0]
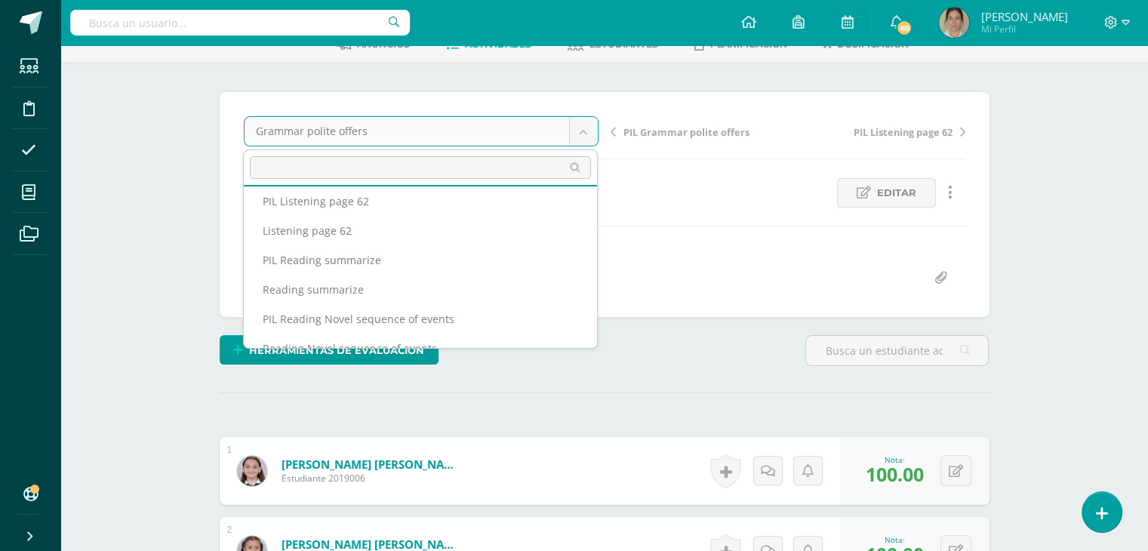
scroll to position [183, 0]
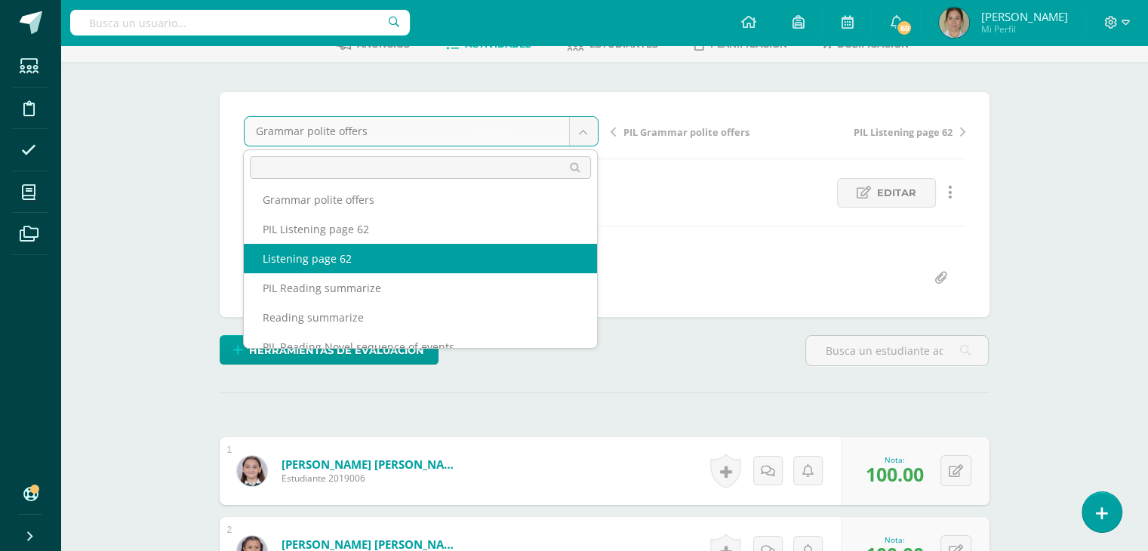
select select "/dashboard/teacher/grade-activity/257552/"
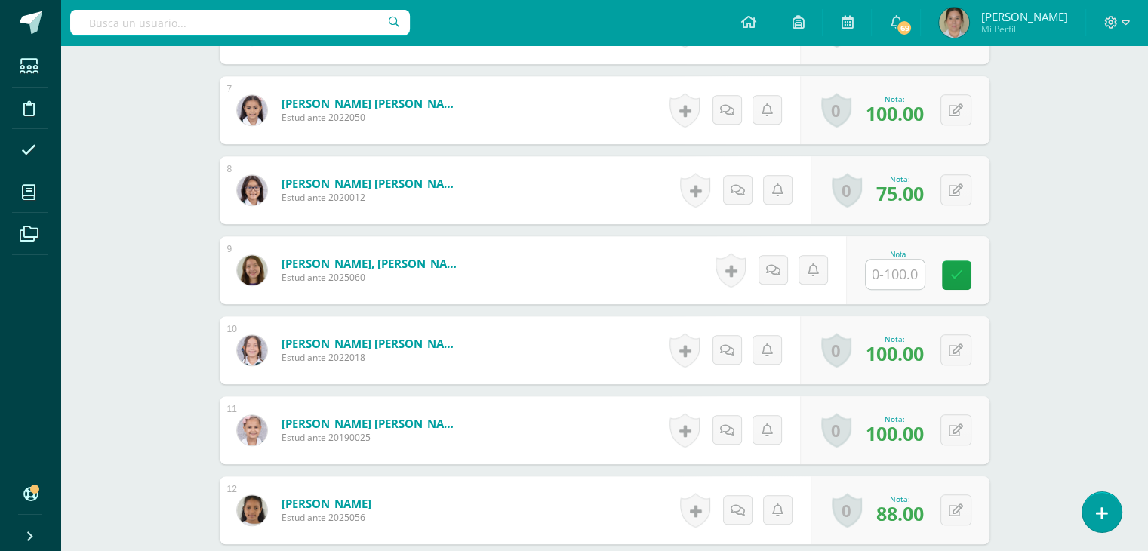
scroll to position [929, 0]
click at [891, 269] on input "text" at bounding box center [903, 274] width 60 height 30
type input "100"
click at [967, 278] on icon at bounding box center [967, 274] width 14 height 13
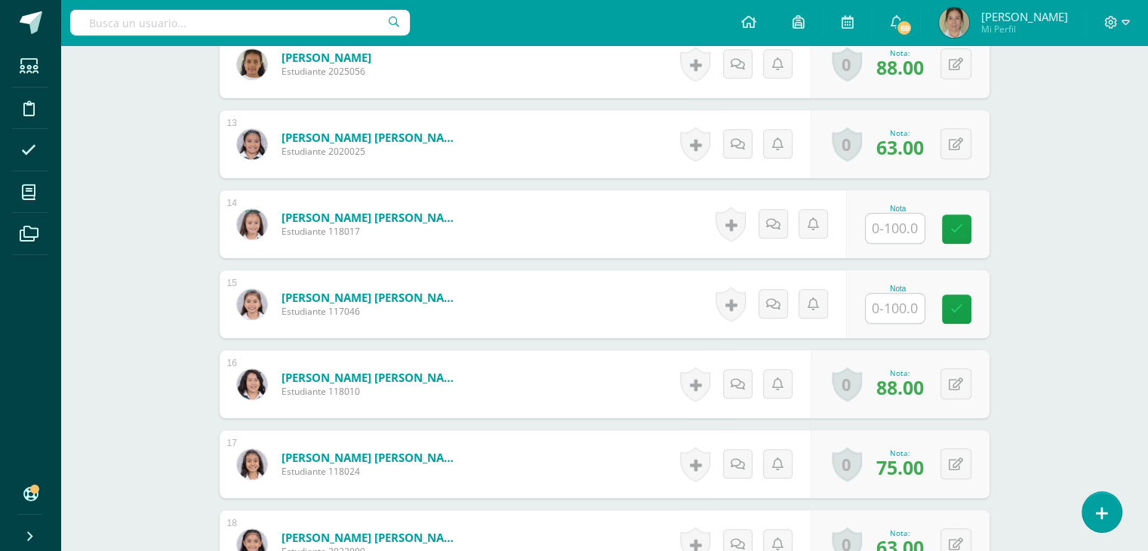
scroll to position [1370, 0]
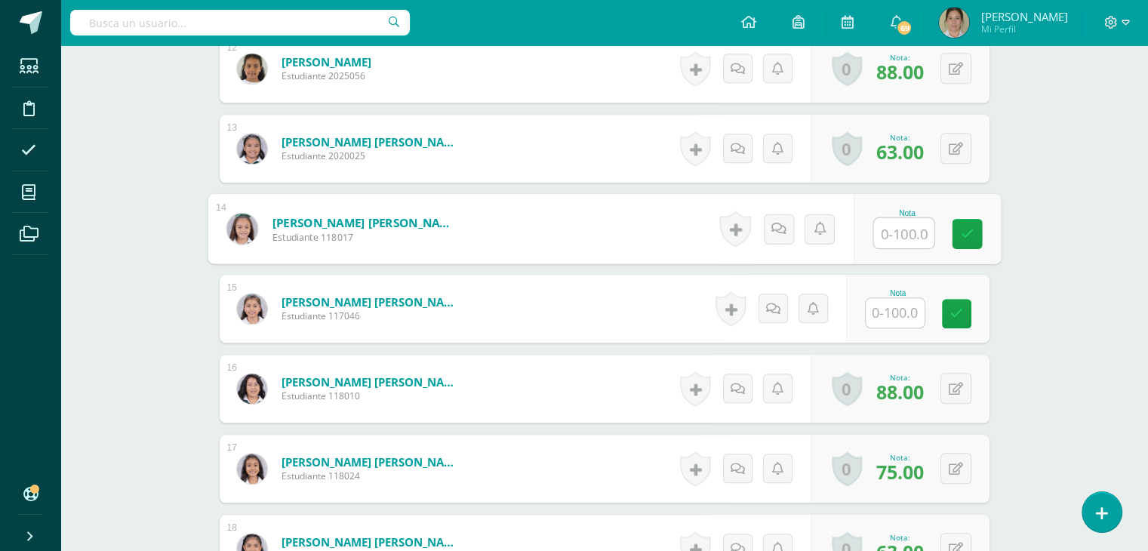
click at [899, 229] on input "text" at bounding box center [903, 233] width 60 height 30
type input "65"
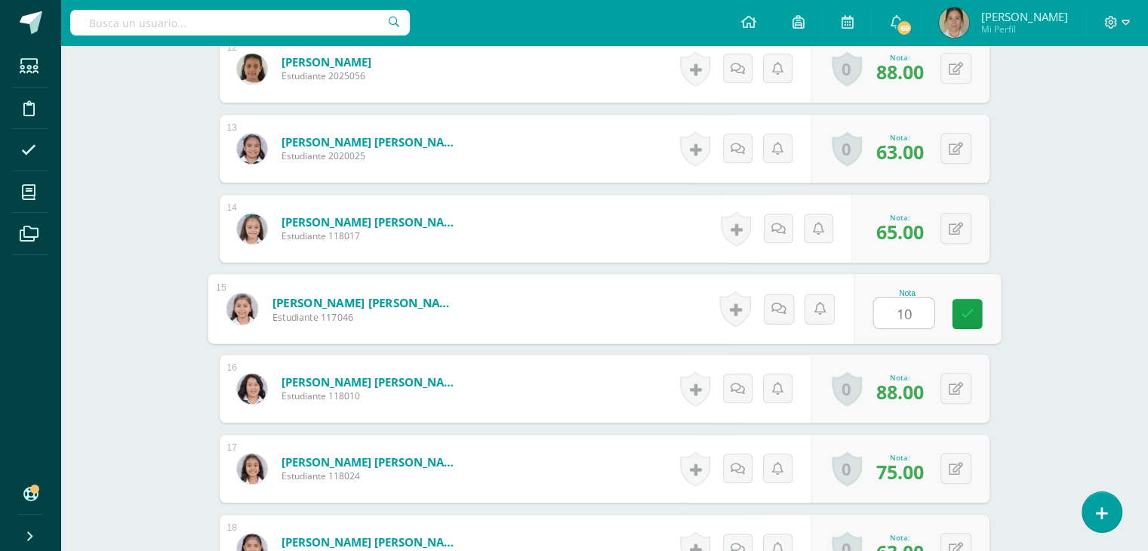
type input "100"
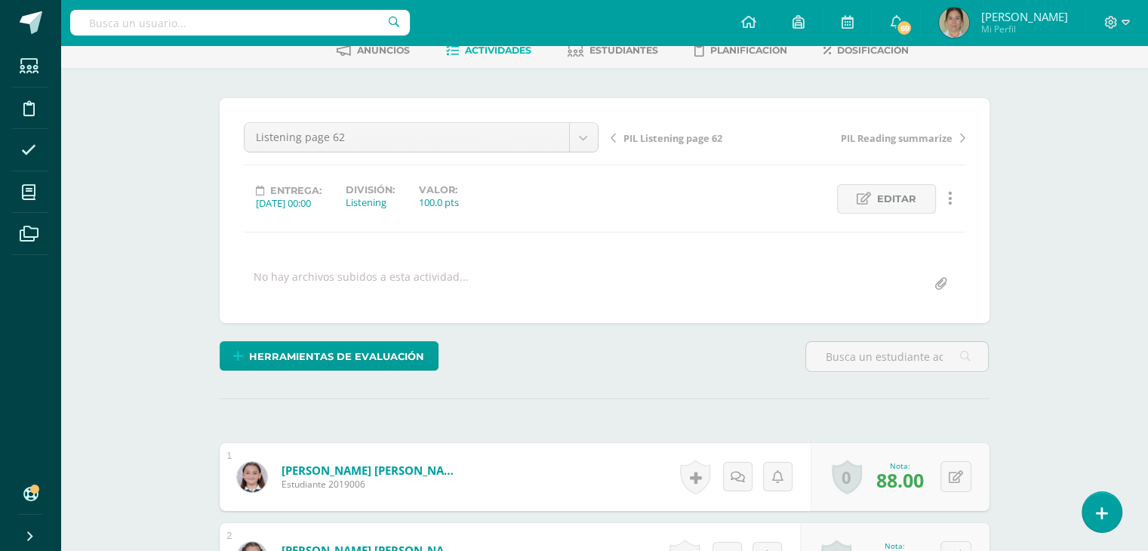
scroll to position [76, 0]
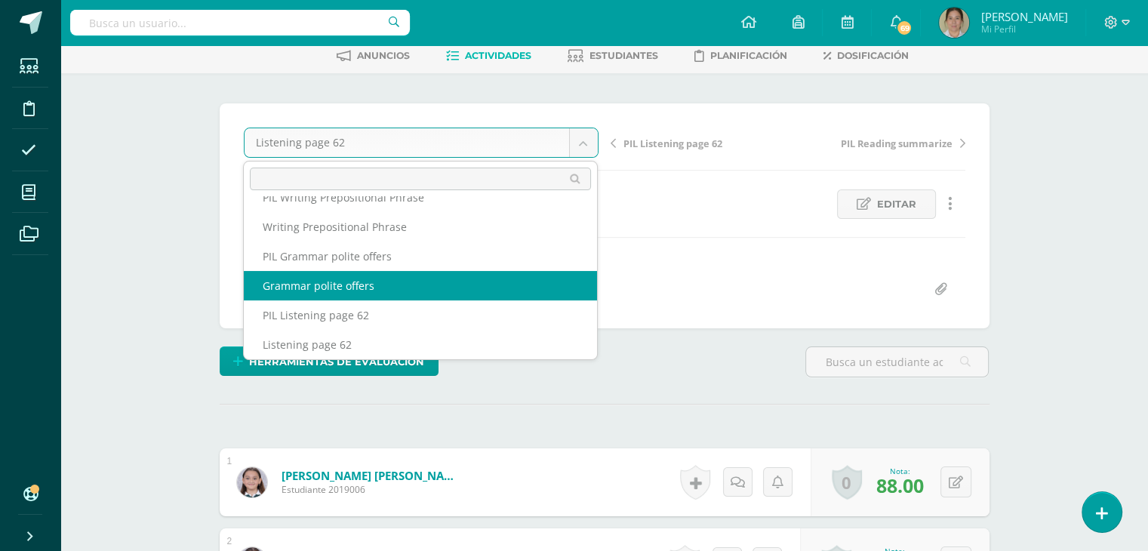
scroll to position [94, 0]
